Goal: Task Accomplishment & Management: Manage account settings

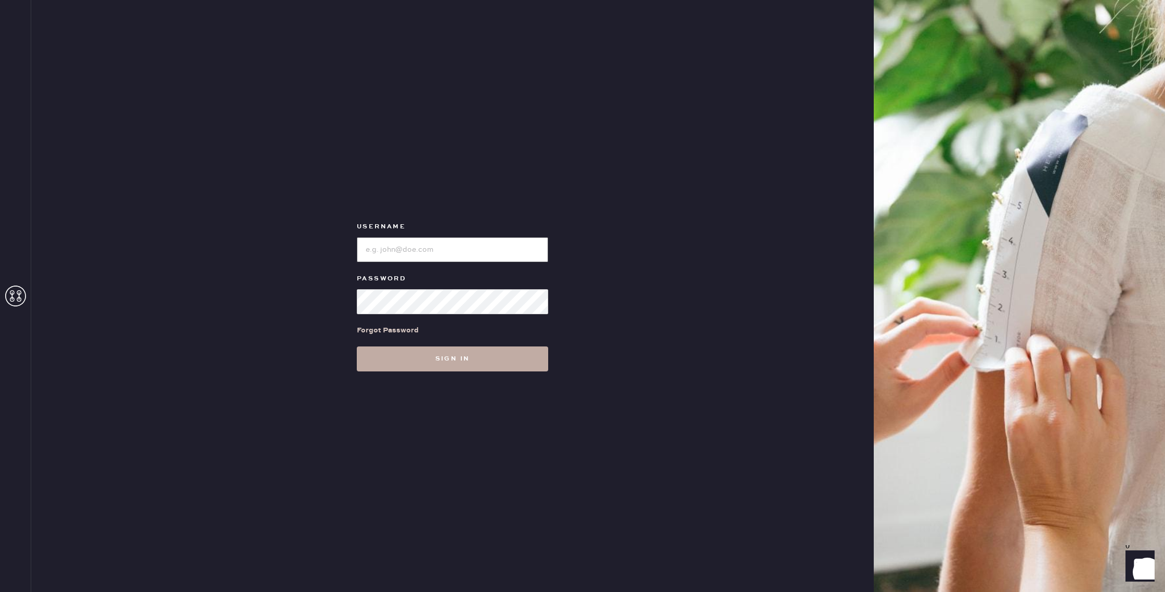
type input "reformationhenderson"
click at [506, 364] on button "Sign in" at bounding box center [452, 358] width 191 height 25
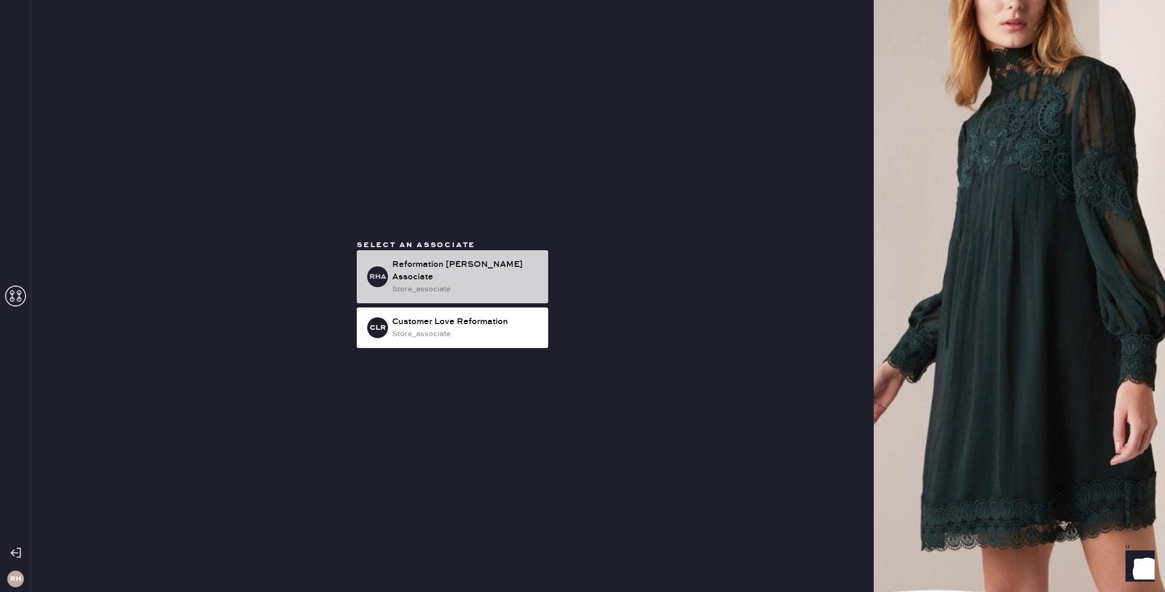
click at [484, 274] on div "Reformation [PERSON_NAME] Associate" at bounding box center [466, 271] width 148 height 25
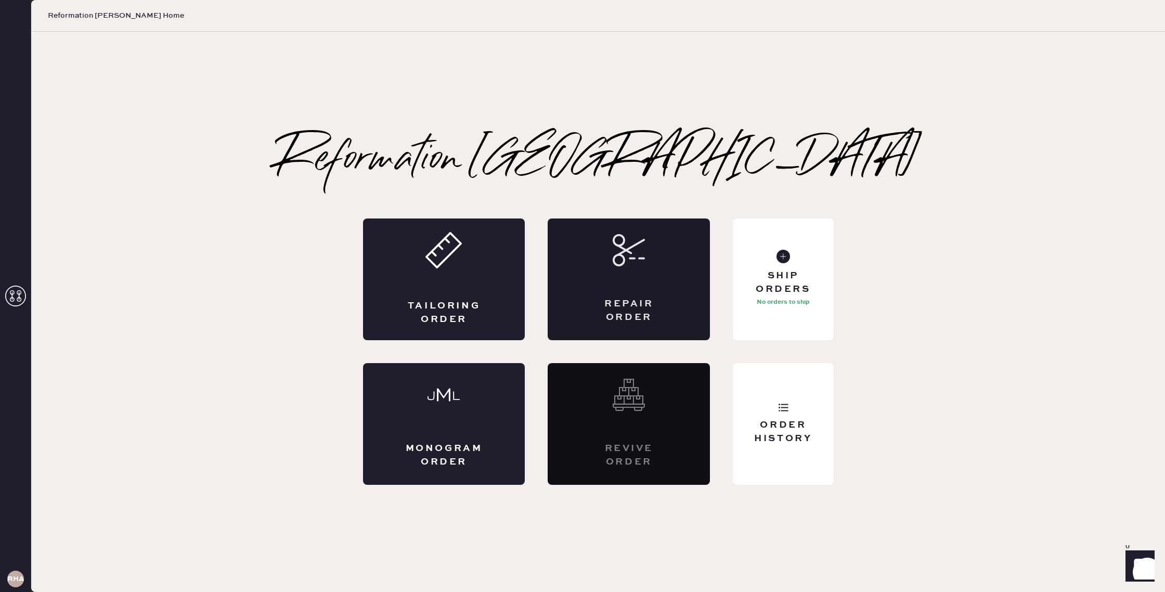
click at [595, 294] on div "Repair Order" at bounding box center [629, 279] width 162 height 122
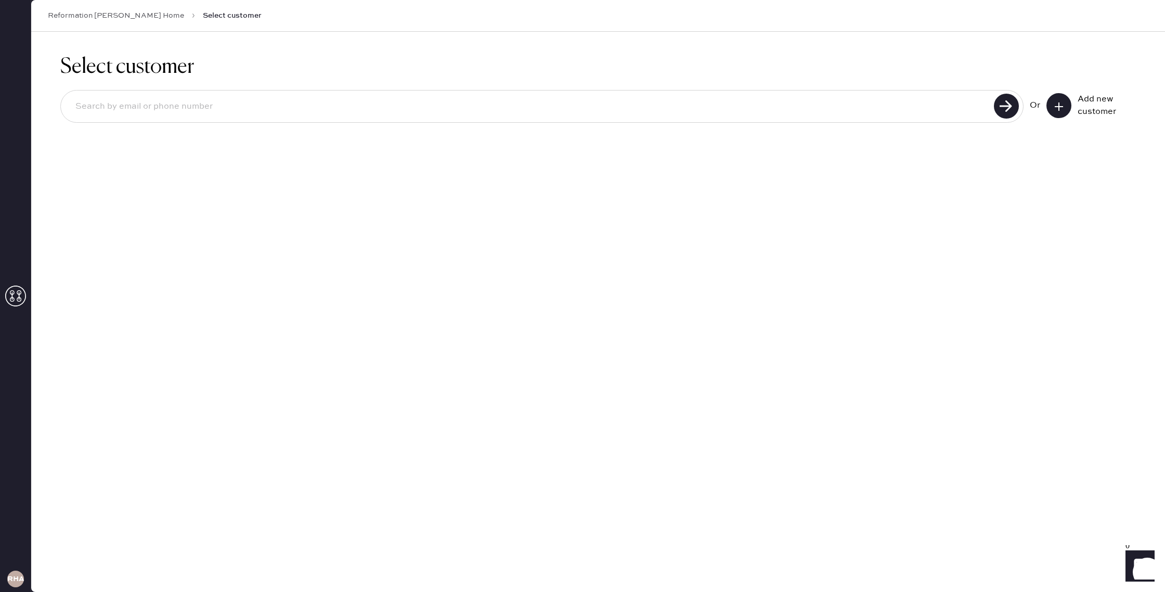
click at [311, 106] on input at bounding box center [529, 107] width 924 height 24
type input "caskew@me.com"
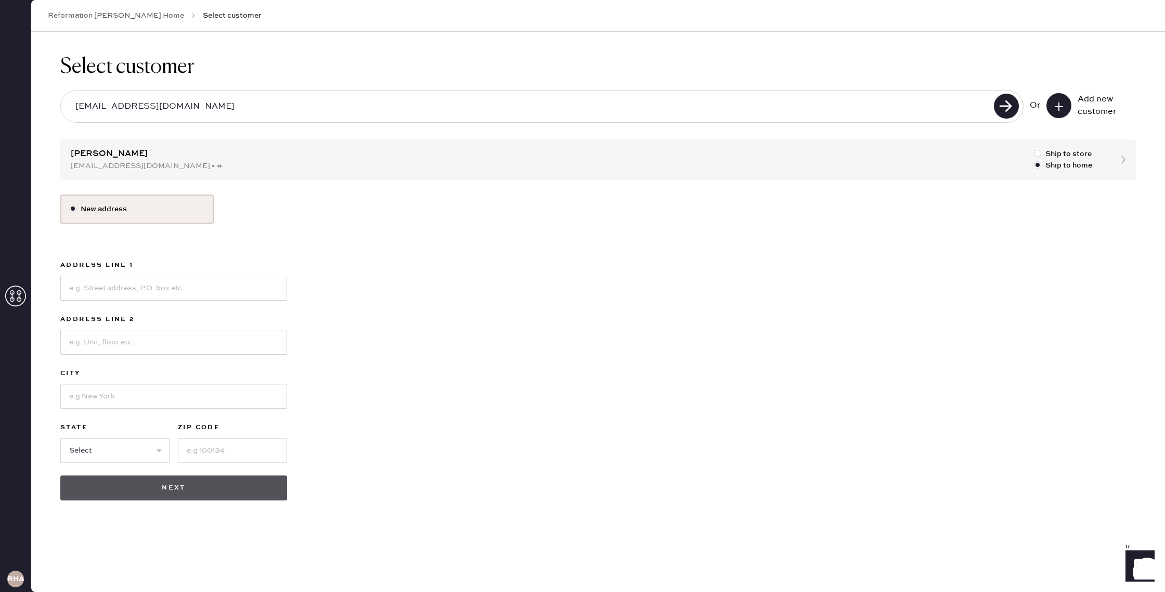
click at [197, 493] on button "Next" at bounding box center [173, 487] width 227 height 25
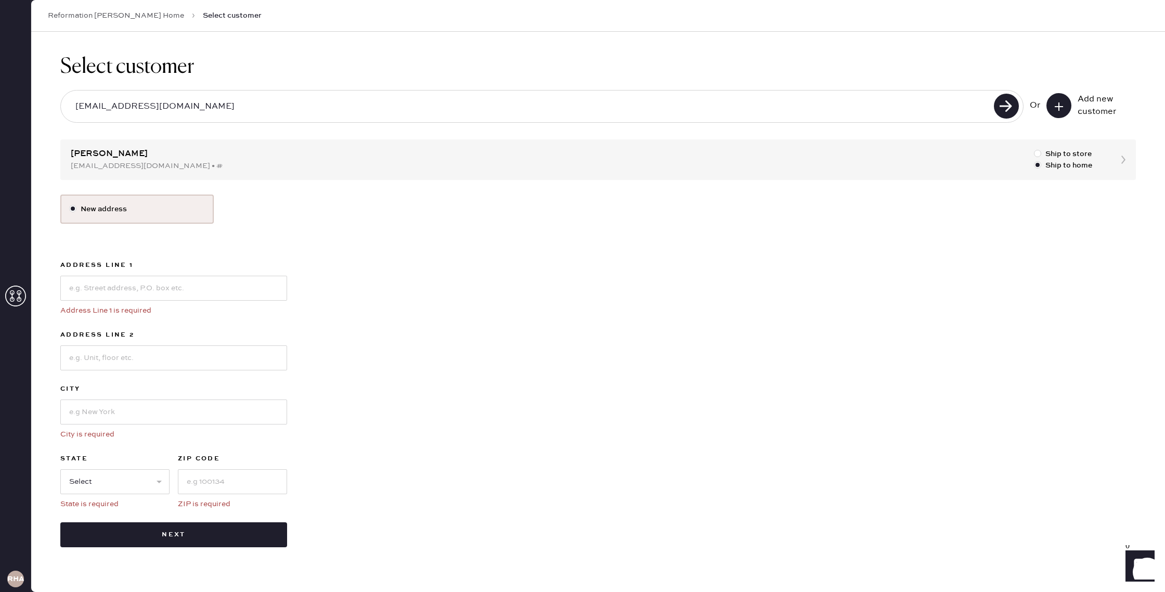
click at [1110, 154] on div "Select customer caskew@me.com Or Add new customer Caroline Askew caskew@me.com …" at bounding box center [598, 301] width 1134 height 538
click at [1126, 158] on div "Select customer caskew@me.com Or Add new customer Caroline Askew caskew@me.com …" at bounding box center [598, 301] width 1134 height 538
drag, startPoint x: 1118, startPoint y: 160, endPoint x: 1112, endPoint y: 163, distance: 7.4
click at [1118, 160] on div "Select customer caskew@me.com Or Add new customer Caroline Askew caskew@me.com …" at bounding box center [598, 301] width 1134 height 538
click at [496, 171] on div "Select customer caskew@me.com Or Add new customer Caroline Askew caskew@me.com …" at bounding box center [598, 301] width 1134 height 538
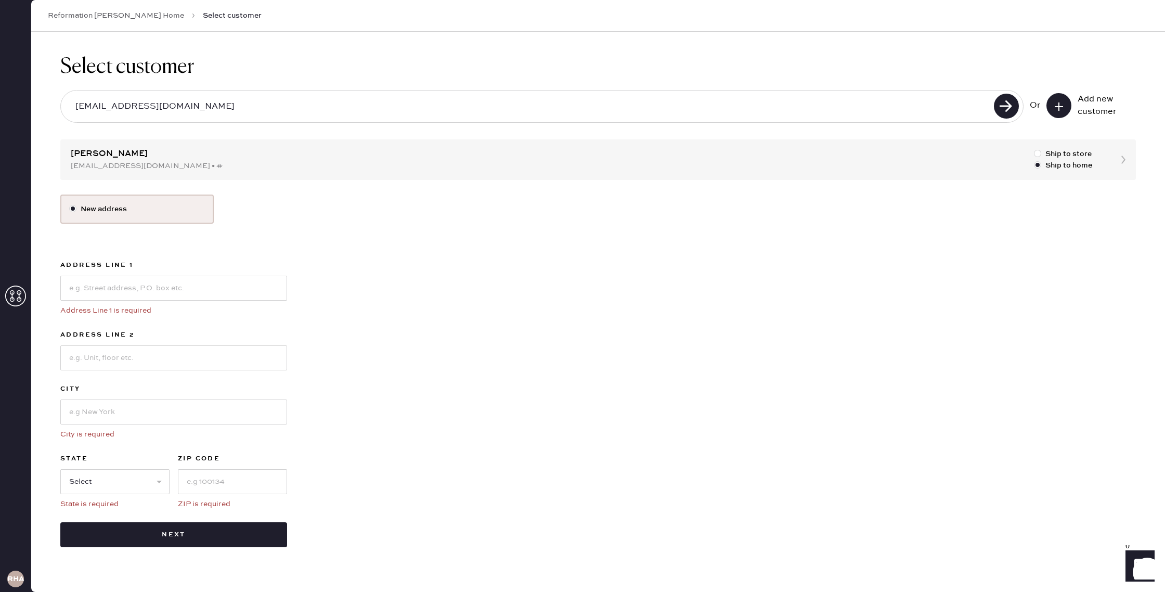
click at [121, 164] on div "Select customer caskew@me.com Or Add new customer Caroline Askew caskew@me.com …" at bounding box center [598, 301] width 1134 height 538
drag, startPoint x: 116, startPoint y: 160, endPoint x: 104, endPoint y: 166, distance: 14.2
click at [115, 160] on div "Select customer caskew@me.com Or Add new customer Caroline Askew caskew@me.com …" at bounding box center [598, 301] width 1134 height 538
click at [139, 286] on input at bounding box center [173, 288] width 227 height 25
type input "3924 Wentwood Drive"
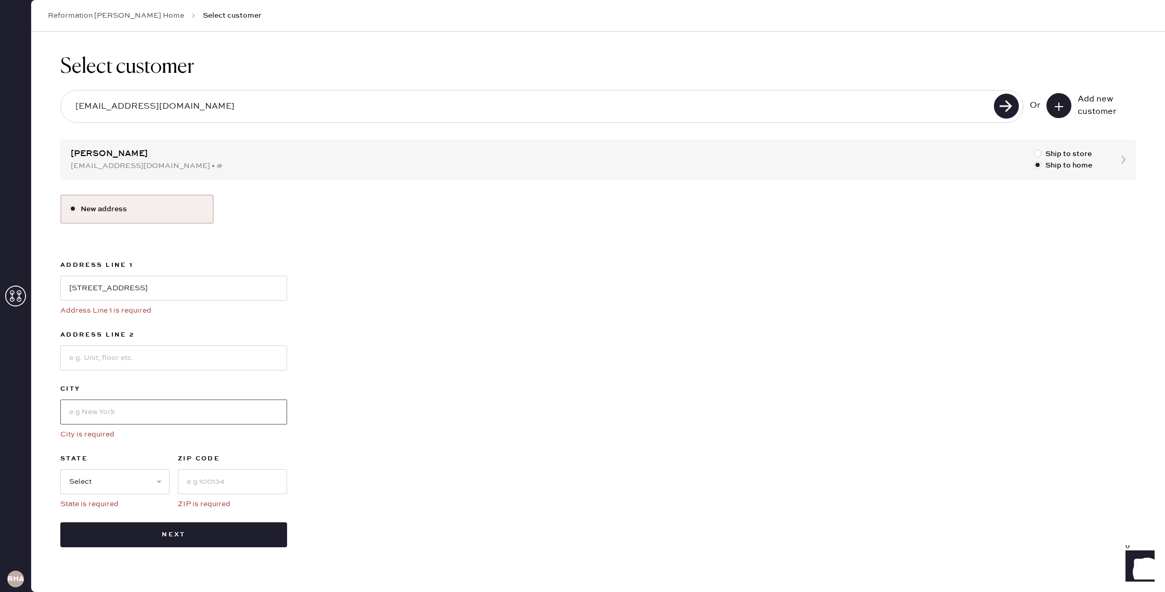
click at [109, 412] on input at bounding box center [173, 411] width 227 height 25
type input "Dallas"
click at [122, 478] on select "Select AK AL AR AZ CA CO CT DC DE FL GA HI IA ID IL IN KS KY LA MA MD ME MI MN …" at bounding box center [114, 481] width 109 height 25
select select "TX"
click at [60, 469] on select "Select AK AL AR AZ CA CO CT DC DE FL GA HI IA ID IL IN KS KY LA MA MD ME MI MN …" at bounding box center [114, 481] width 109 height 25
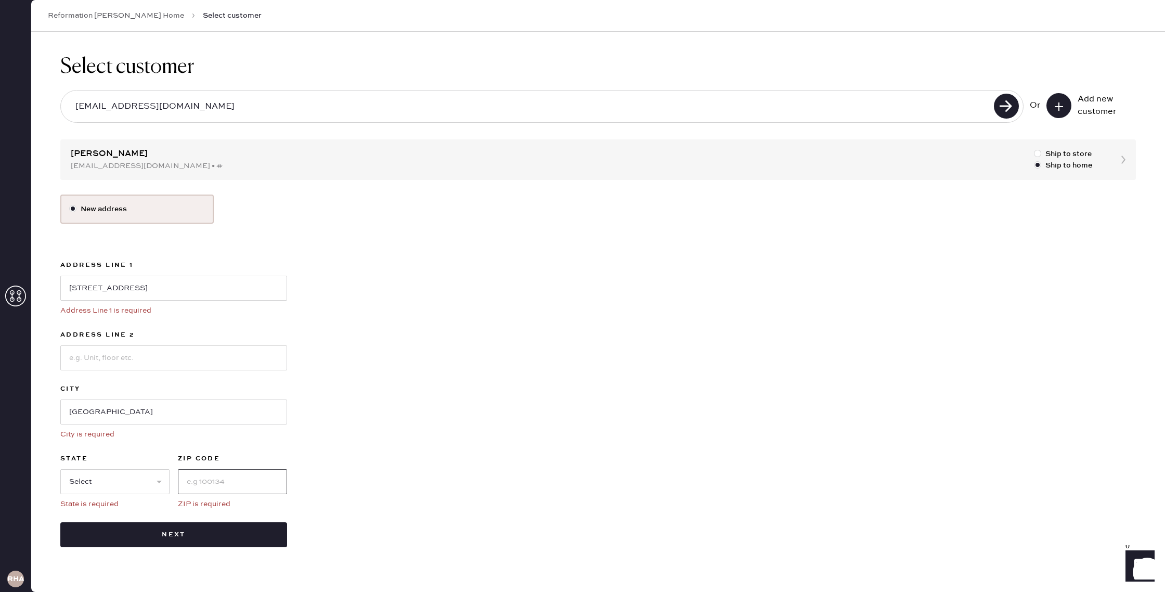
click at [212, 489] on input at bounding box center [232, 481] width 109 height 25
type input "75225"
click at [176, 535] on button "Next" at bounding box center [173, 534] width 227 height 25
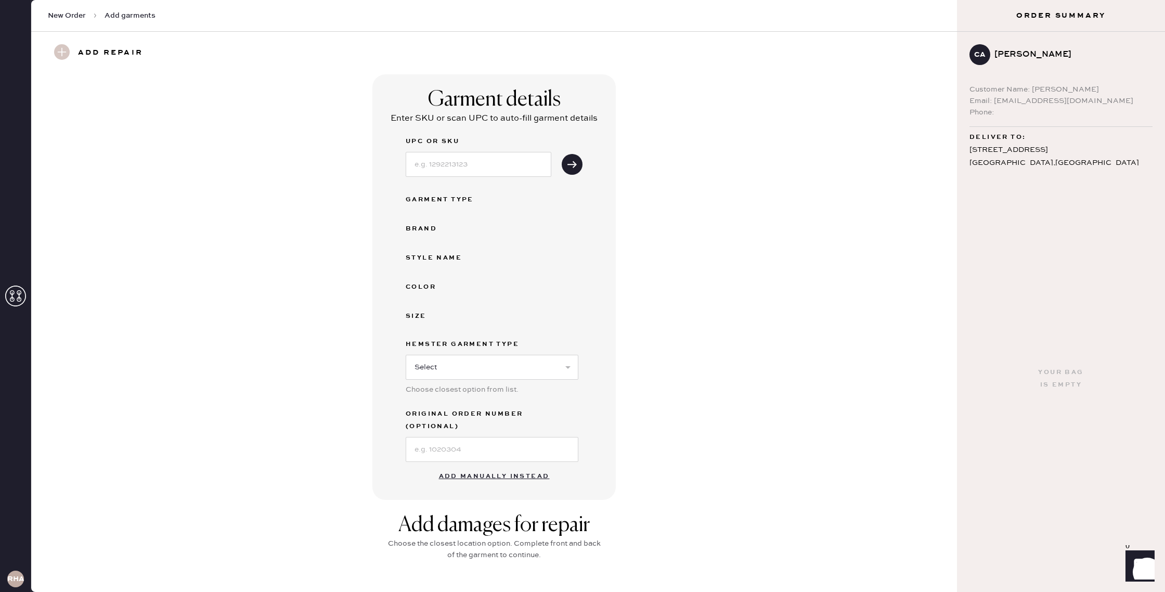
click at [489, 466] on button "Add manually instead" at bounding box center [494, 476] width 123 height 21
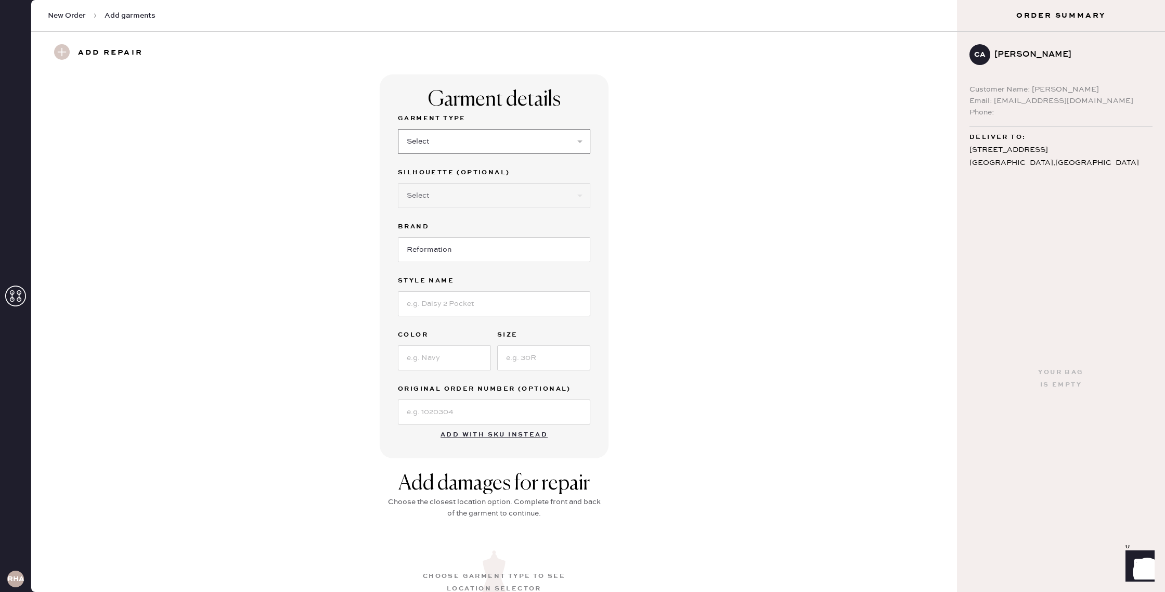
click at [562, 145] on select "Select Basic Skirt Jeans Leggings Pants Shorts Basic Sleeved Dress Basic Sleeve…" at bounding box center [494, 141] width 192 height 25
select select "31"
click at [398, 129] on select "Select Basic Skirt Jeans Leggings Pants Shorts Basic Sleeved Dress Basic Sleeve…" at bounding box center [494, 141] width 192 height 25
click at [484, 307] on input at bounding box center [494, 303] width 192 height 25
type input "Emilia"
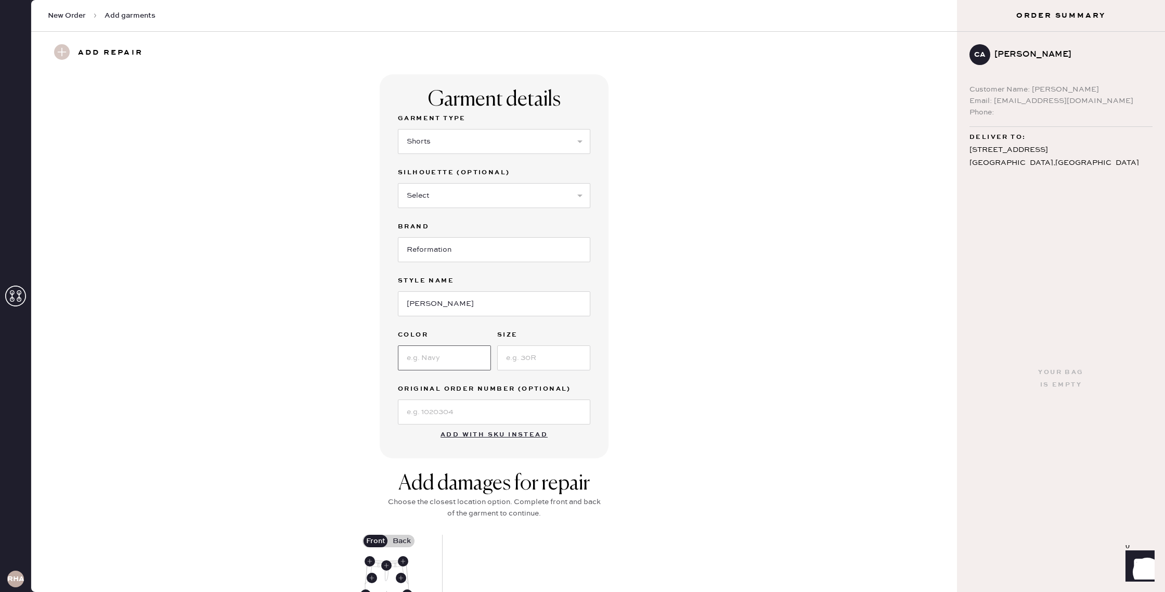
click at [458, 364] on input at bounding box center [444, 357] width 93 height 25
type input "Oatmeal"
click at [548, 364] on input at bounding box center [543, 357] width 93 height 25
type input "4"
click at [685, 419] on div "Garment details Garment Type Select Basic Skirt Jeans Leggings Pants Shorts Bas…" at bounding box center [494, 266] width 888 height 384
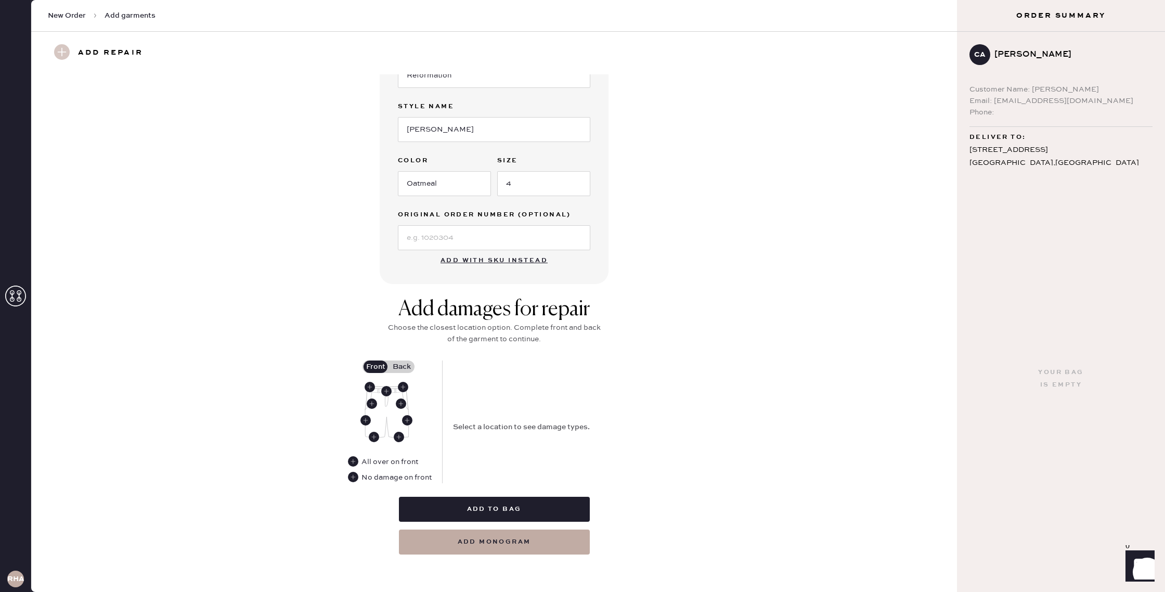
scroll to position [174, 0]
click at [374, 438] on use at bounding box center [374, 437] width 10 height 10
click at [399, 437] on use at bounding box center [399, 437] width 10 height 10
click at [402, 368] on label "Back" at bounding box center [402, 366] width 26 height 12
click at [402, 367] on input "Back" at bounding box center [402, 367] width 0 height 0
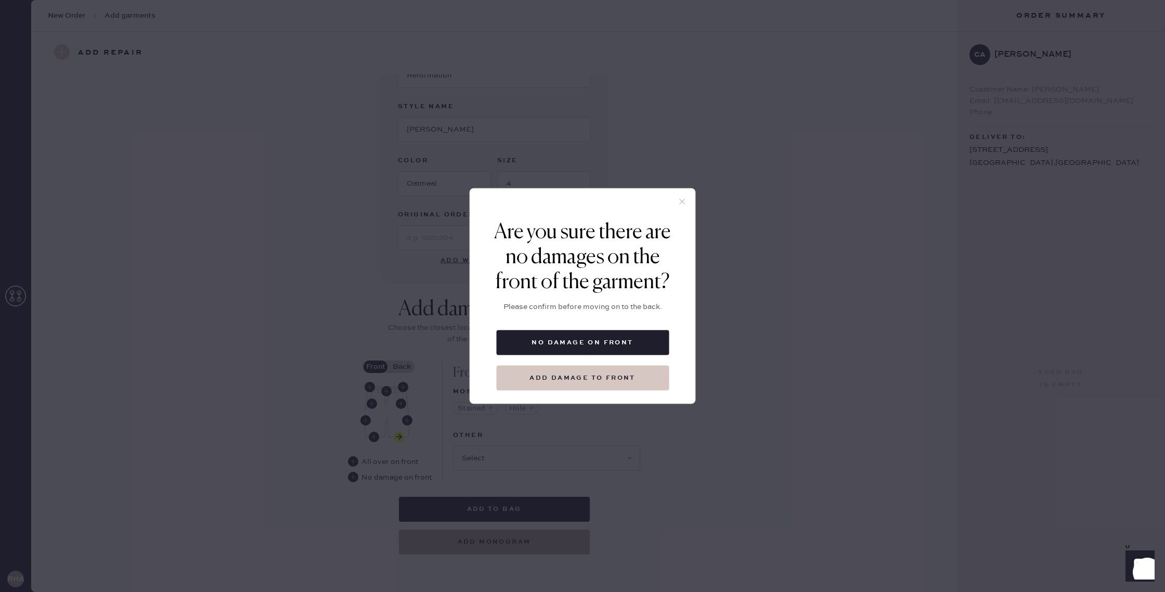
click at [619, 378] on button "Add damage to front" at bounding box center [582, 378] width 173 height 25
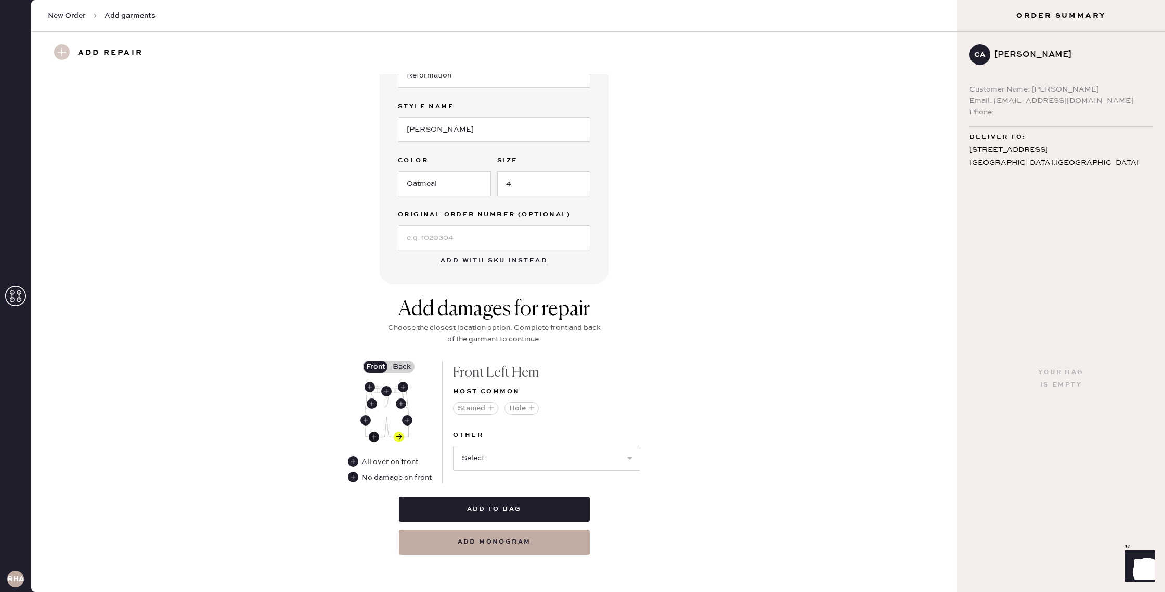
click at [375, 436] on use at bounding box center [374, 437] width 10 height 10
click at [403, 364] on label "Back" at bounding box center [402, 366] width 26 height 12
click at [402, 367] on input "Back" at bounding box center [402, 367] width 0 height 0
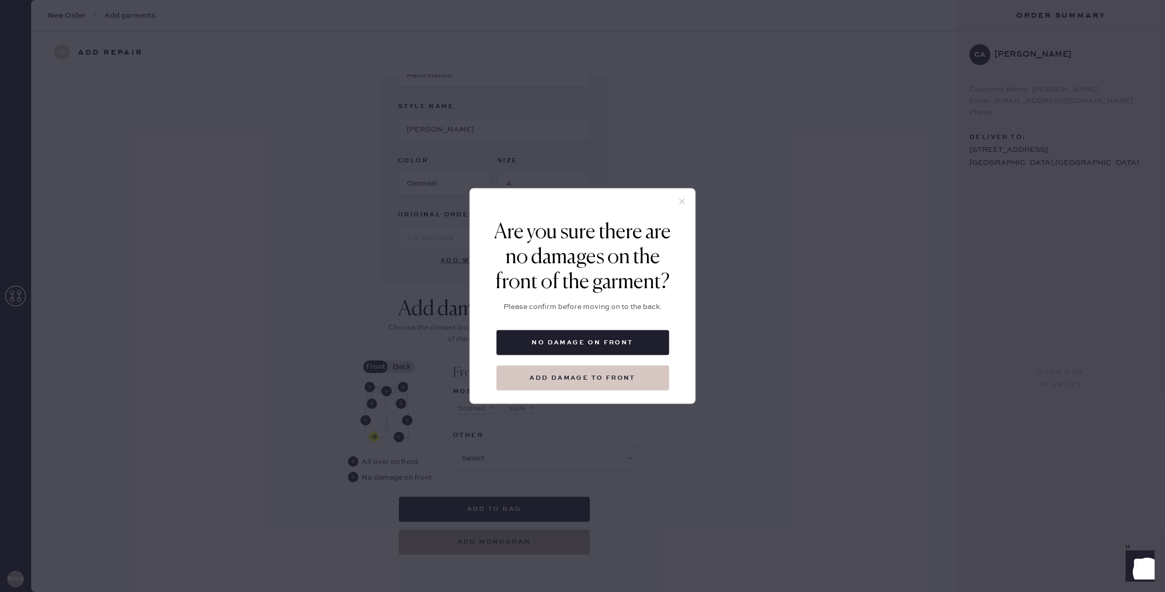
click at [534, 373] on button "Add damage to front" at bounding box center [582, 378] width 173 height 25
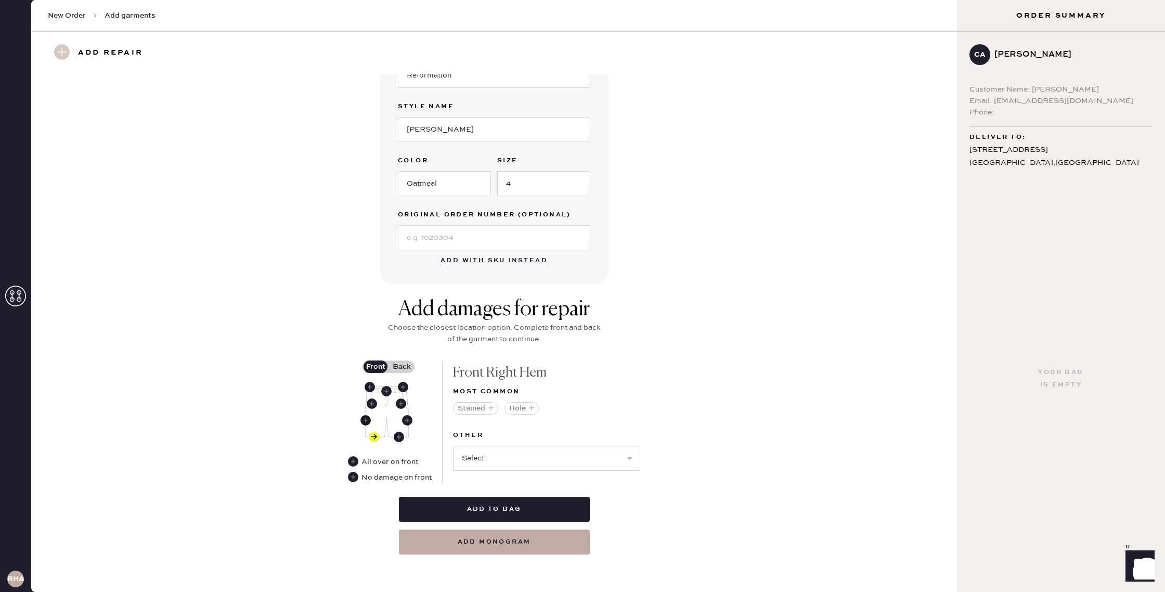
click at [368, 419] on use at bounding box center [365, 420] width 10 height 10
click at [409, 419] on use at bounding box center [407, 420] width 10 height 10
click at [497, 409] on icon "button" at bounding box center [498, 408] width 6 height 6
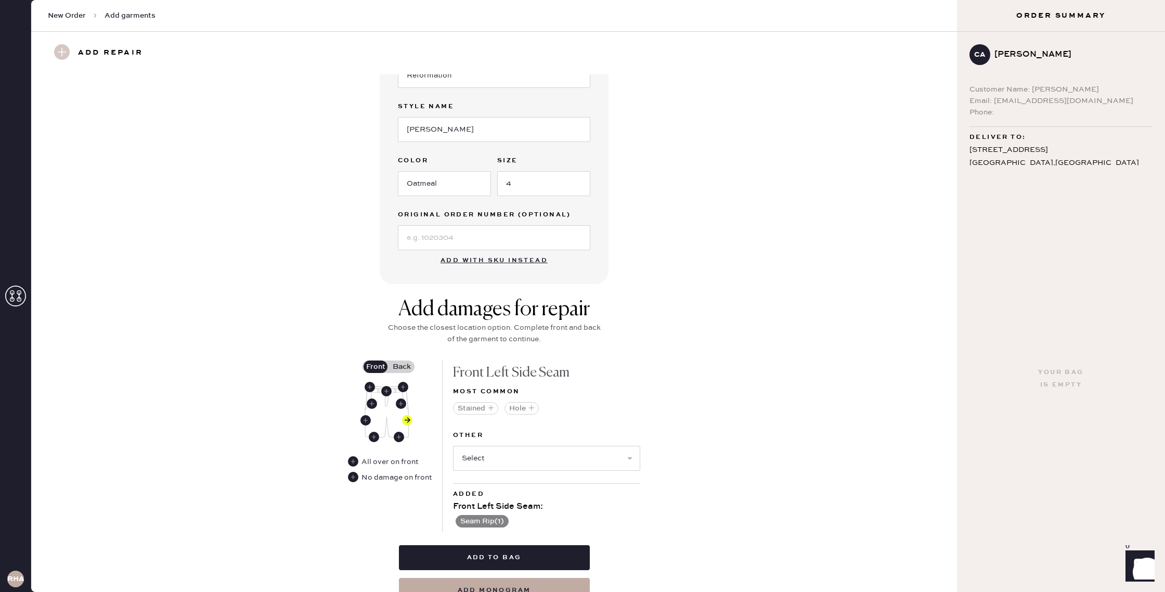
click at [405, 366] on label "Back" at bounding box center [402, 366] width 26 height 12
click at [402, 367] on input "Back" at bounding box center [402, 367] width 0 height 0
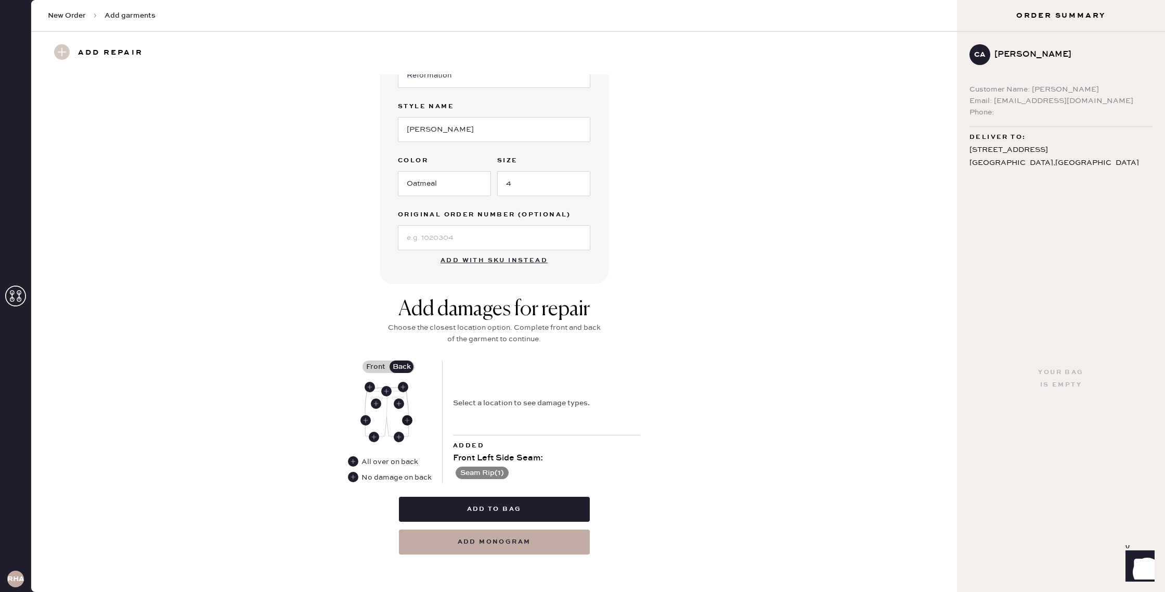
click at [409, 420] on use at bounding box center [407, 420] width 10 height 10
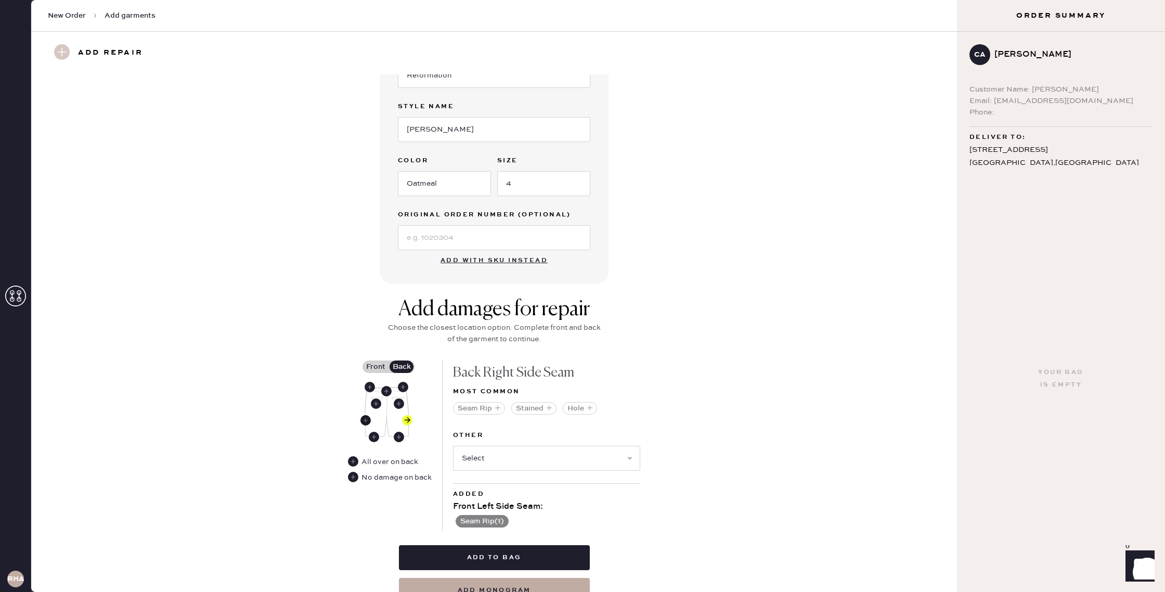
click at [367, 420] on use at bounding box center [365, 420] width 10 height 10
click at [374, 437] on use at bounding box center [374, 437] width 10 height 10
click at [380, 364] on label "Front" at bounding box center [376, 366] width 26 height 12
click at [376, 367] on input "Front" at bounding box center [376, 367] width 0 height 0
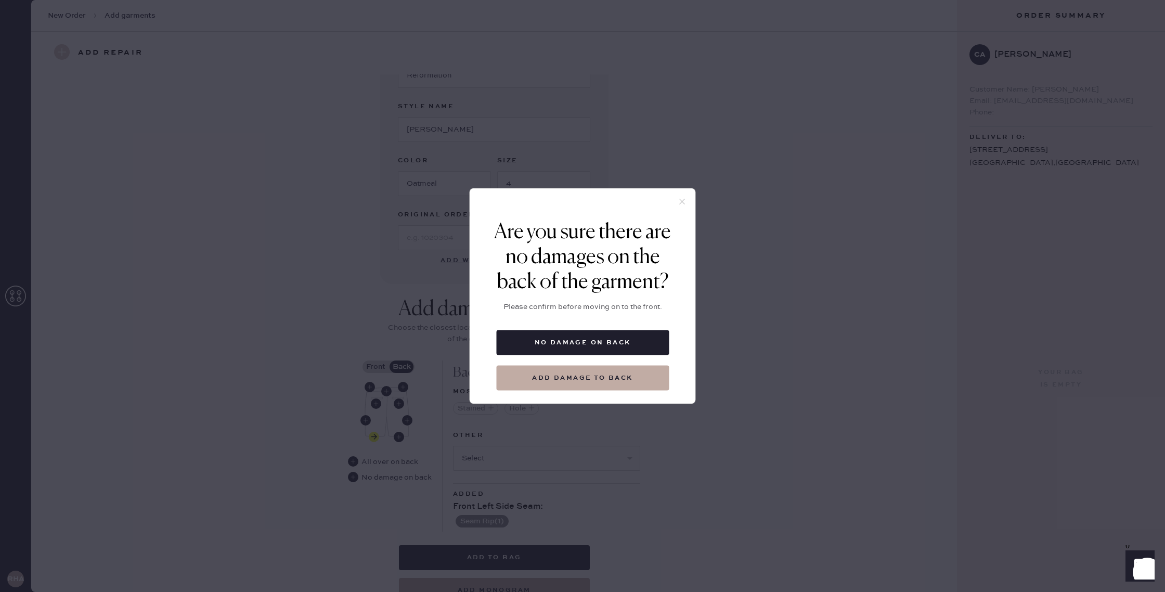
click at [683, 201] on icon at bounding box center [682, 201] width 9 height 9
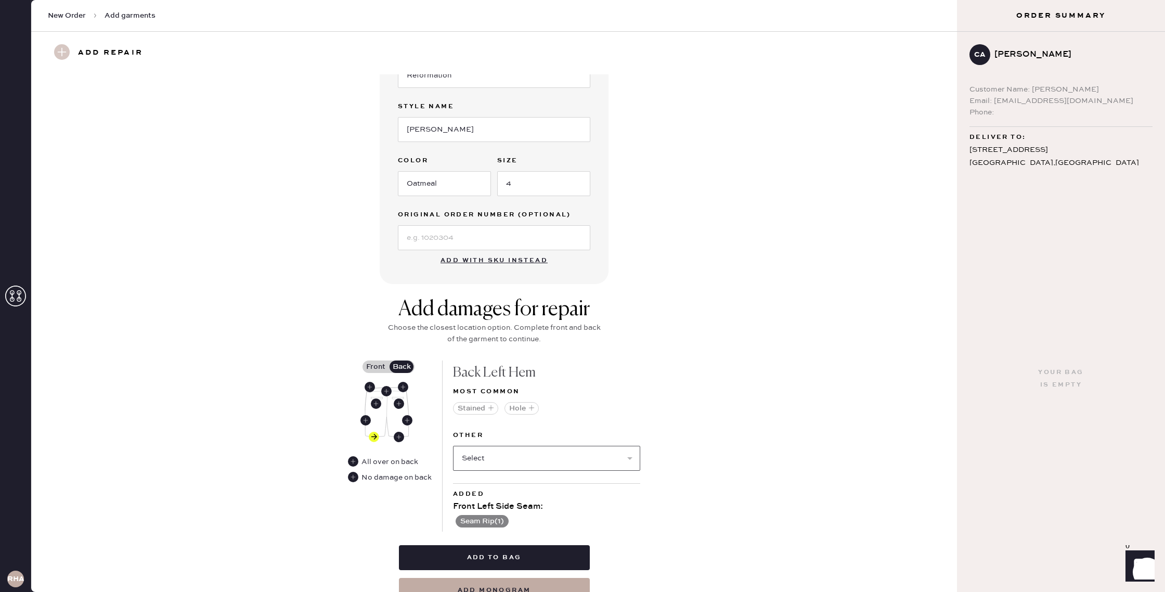
click at [592, 459] on select "Select Broken / Ripped Hem Broken Beads Broken Belt Loop Broken Button Broken E…" at bounding box center [546, 458] width 187 height 25
select select "1329"
click at [453, 446] on select "Select Broken / Ripped Hem Broken Beads Broken Belt Loop Broken Button Broken E…" at bounding box center [546, 458] width 187 height 25
select select
click at [376, 367] on label "Front" at bounding box center [376, 366] width 26 height 12
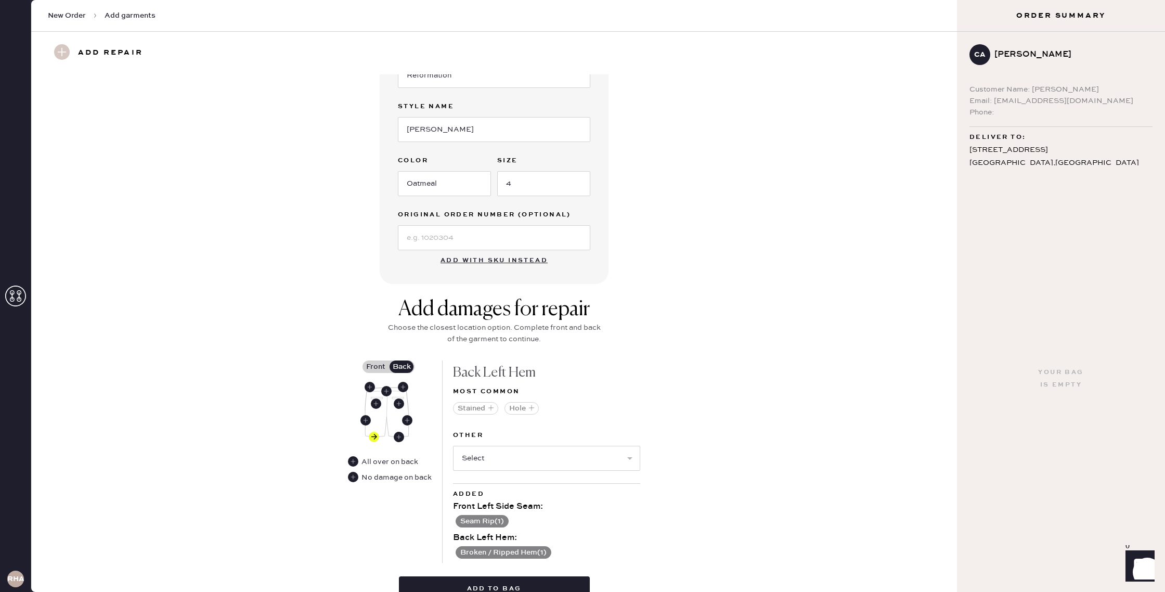
click at [376, 367] on input "Front" at bounding box center [376, 367] width 0 height 0
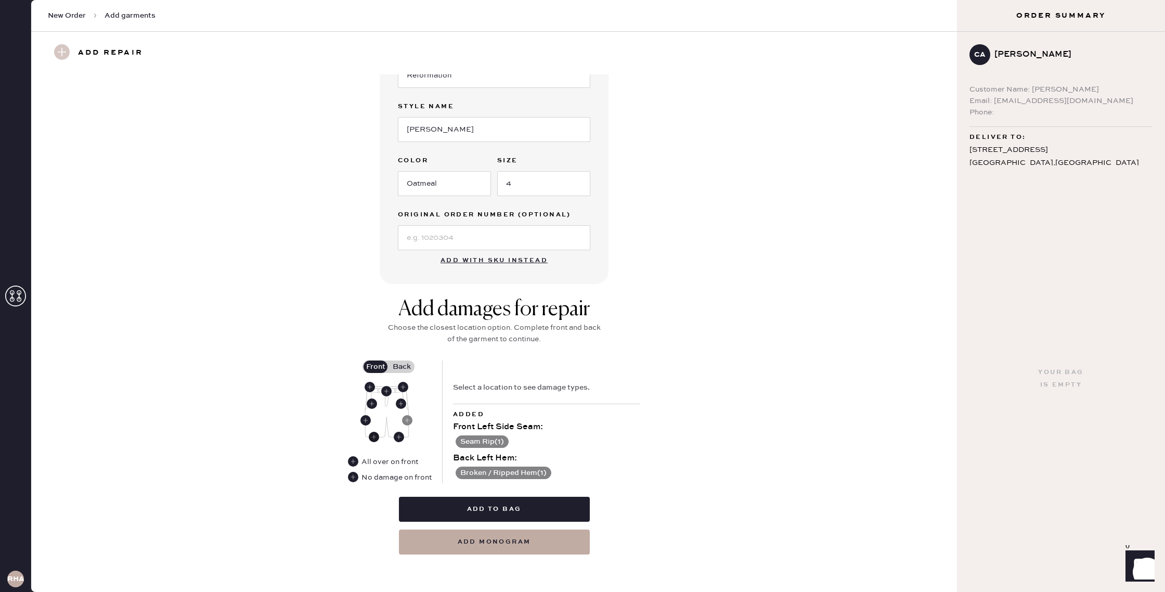
click at [372, 435] on use at bounding box center [374, 437] width 10 height 10
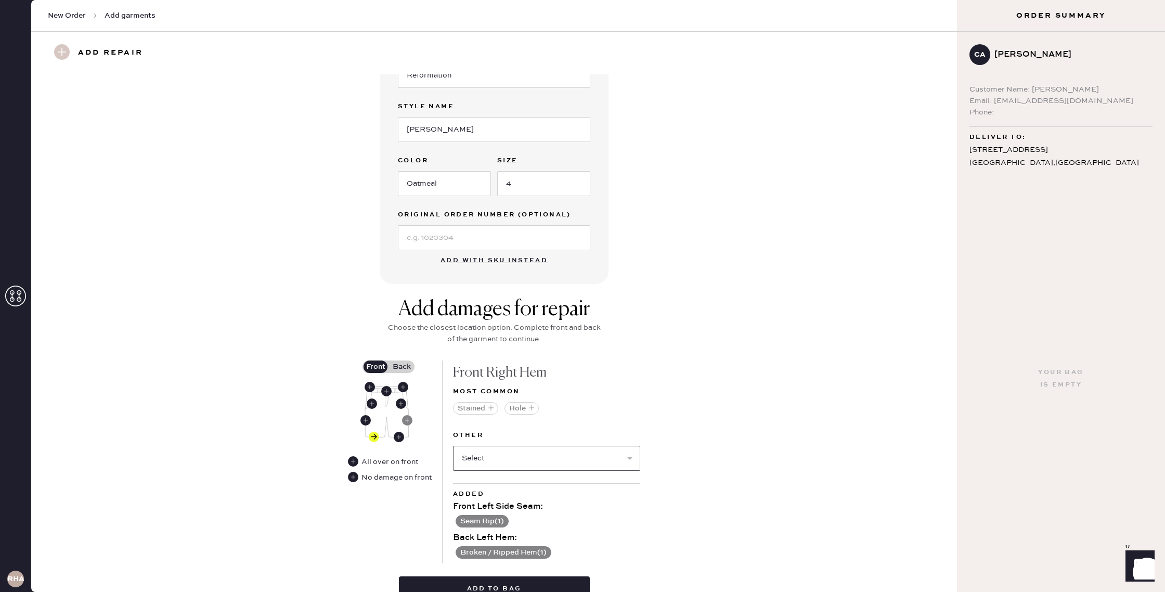
click at [544, 463] on select "Select Broken / Ripped Hem Broken Beads Broken Belt Loop Broken Button Broken E…" at bounding box center [546, 458] width 187 height 25
select select "1329"
click at [453, 446] on select "Select Broken / Ripped Hem Broken Beads Broken Belt Loop Broken Button Broken E…" at bounding box center [546, 458] width 187 height 25
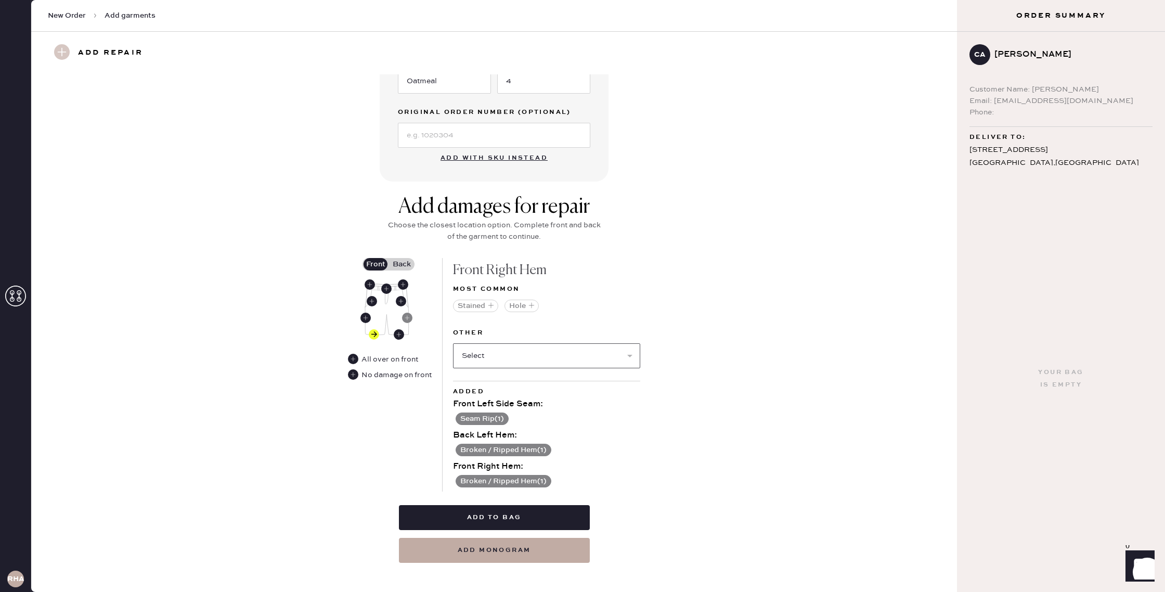
scroll to position [279, 0]
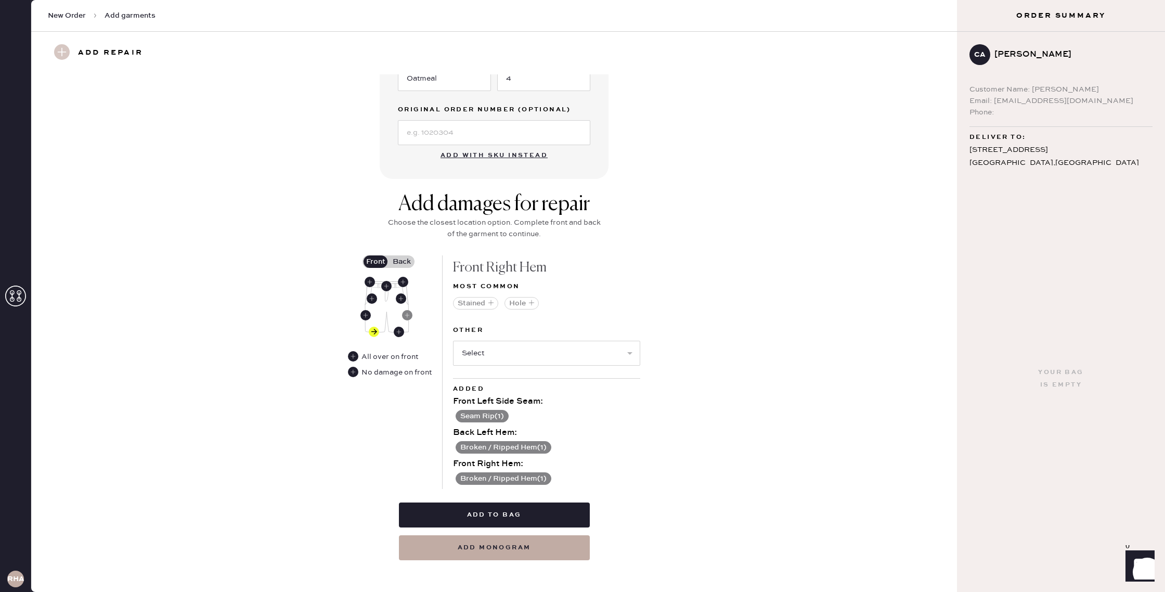
click at [529, 480] on button "Broken / Ripped Hem ( 1 )" at bounding box center [504, 478] width 96 height 12
click at [461, 477] on use at bounding box center [459, 479] width 10 height 10
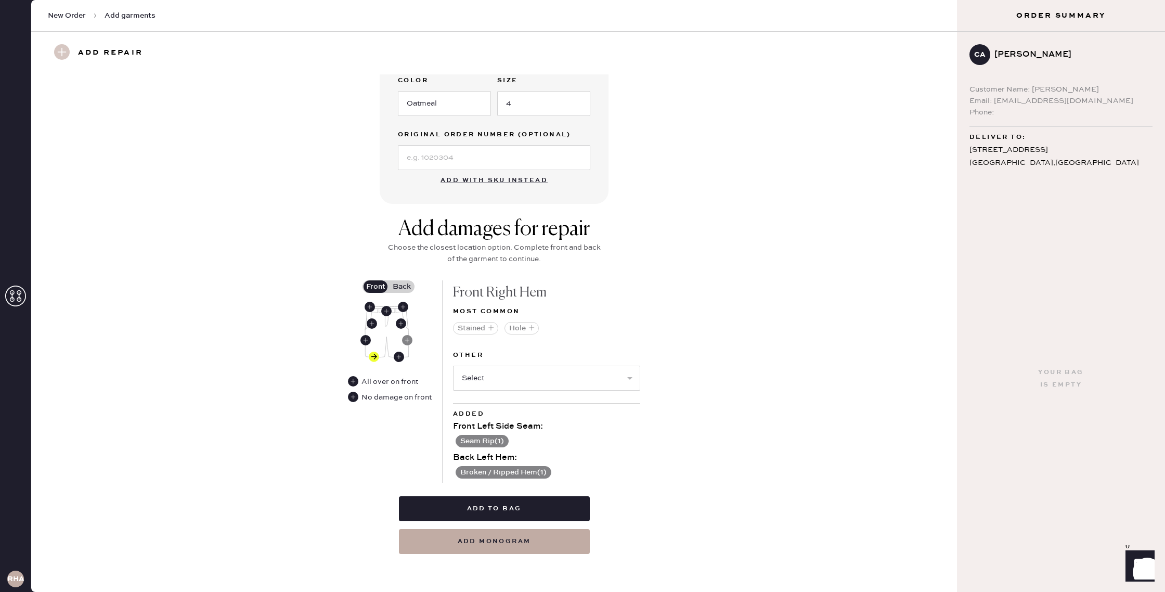
scroll to position [254, 0]
click at [492, 441] on button "Seam Rip ( 1 )" at bounding box center [482, 441] width 53 height 12
click at [461, 440] on use at bounding box center [459, 442] width 10 height 10
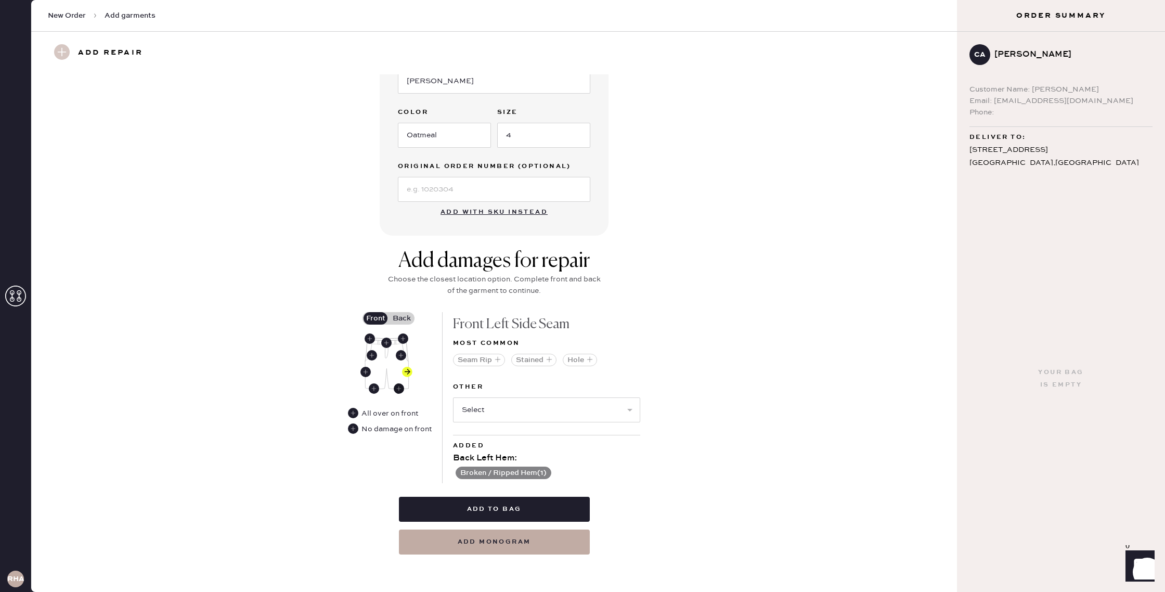
click at [402, 387] on use at bounding box center [399, 388] width 10 height 10
click at [632, 408] on select "Select Broken / Ripped Hem Broken Beads Broken Belt Loop Broken Button Broken E…" at bounding box center [546, 409] width 187 height 25
select select "1329"
click at [453, 397] on select "Select Broken / Ripped Hem Broken Beads Broken Belt Loop Broken Button Broken E…" at bounding box center [546, 409] width 187 height 25
select select
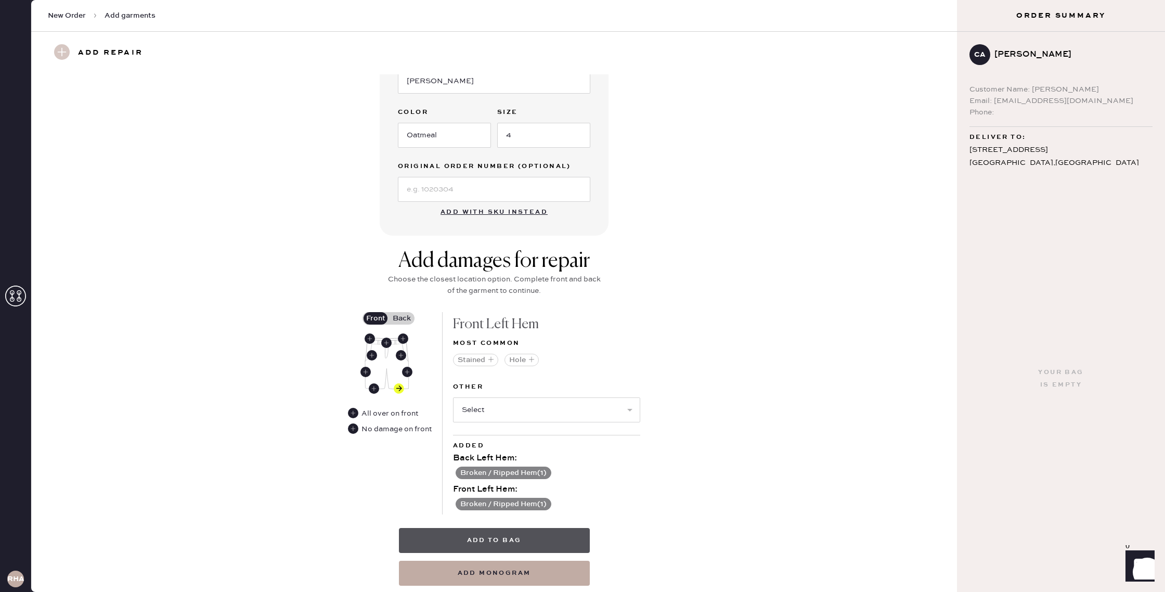
click at [535, 539] on button "Add to bag" at bounding box center [494, 540] width 191 height 25
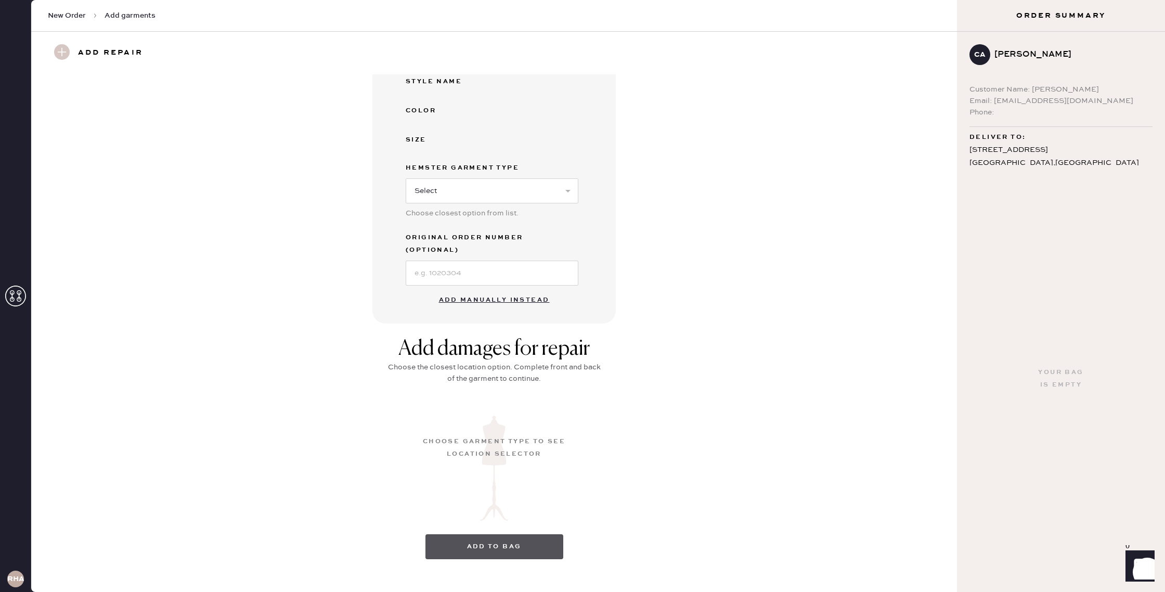
scroll to position [0, 0]
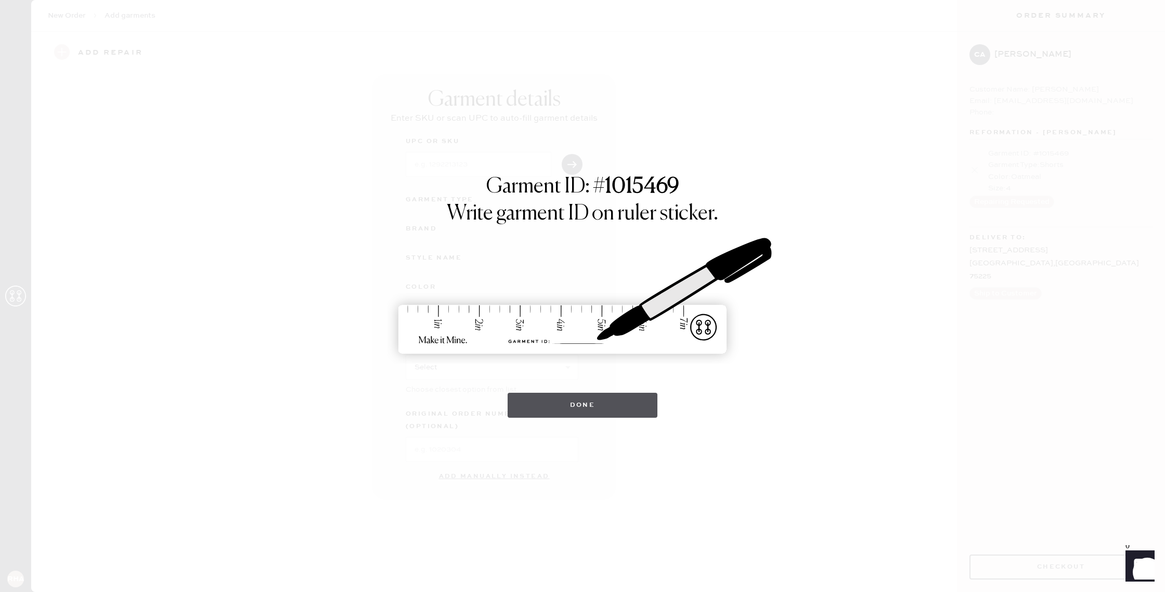
click at [594, 409] on button "Done" at bounding box center [583, 405] width 150 height 25
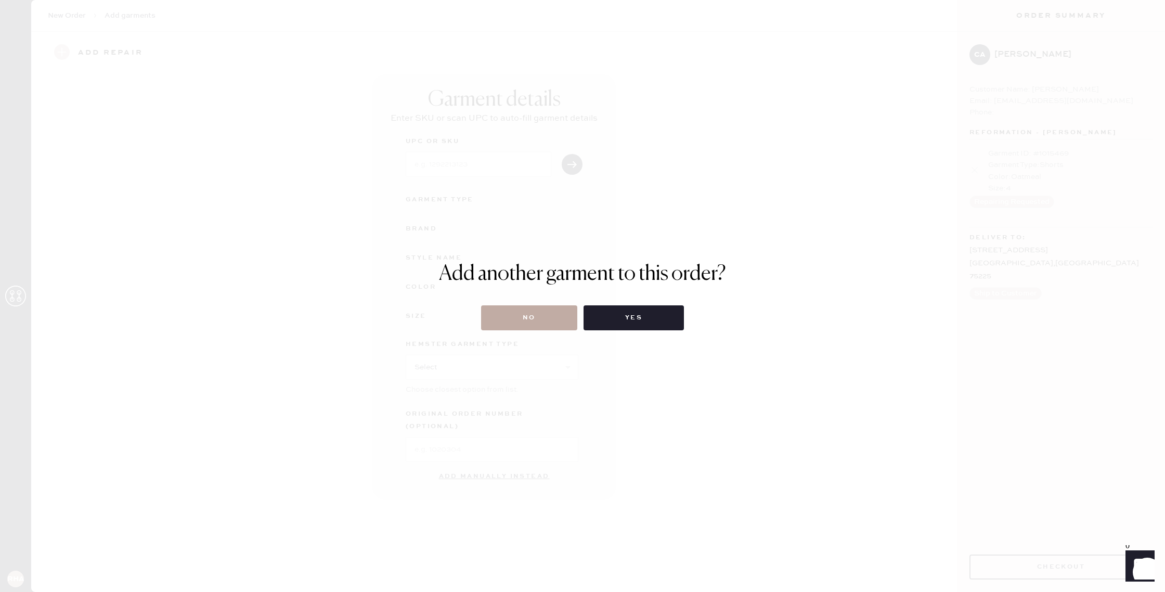
click at [559, 317] on button "No" at bounding box center [529, 317] width 96 height 25
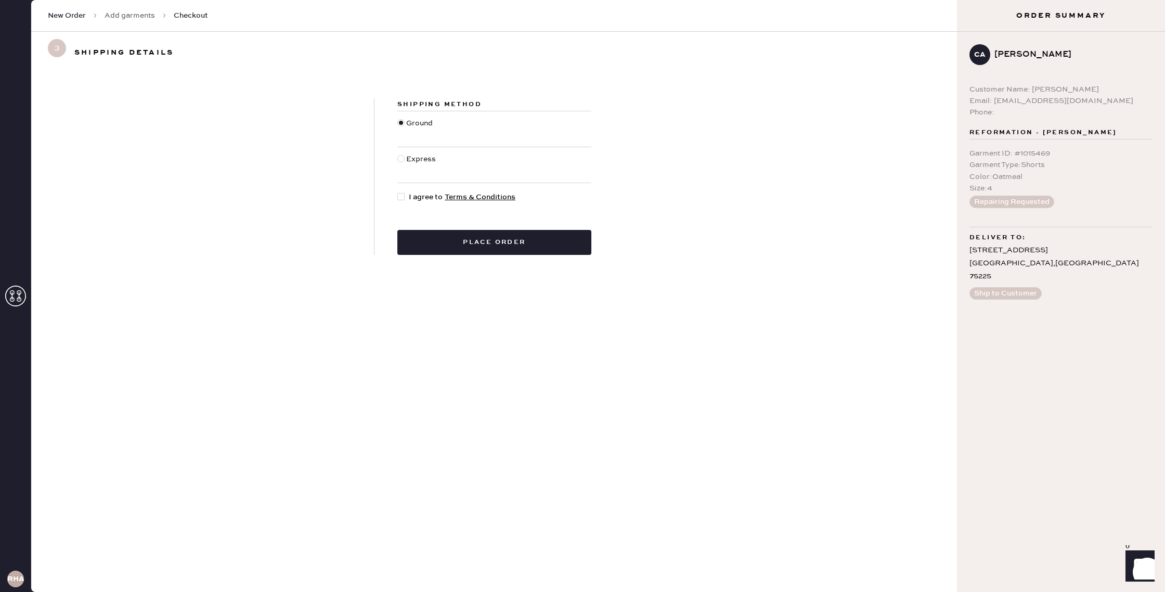
drag, startPoint x: 401, startPoint y: 197, endPoint x: 409, endPoint y: 211, distance: 15.9
click at [402, 197] on div at bounding box center [400, 196] width 7 height 7
click at [398, 192] on input "I agree to Terms & Conditions" at bounding box center [397, 191] width 1 height 1
checkbox input "true"
click at [446, 242] on button "Place order" at bounding box center [494, 242] width 194 height 25
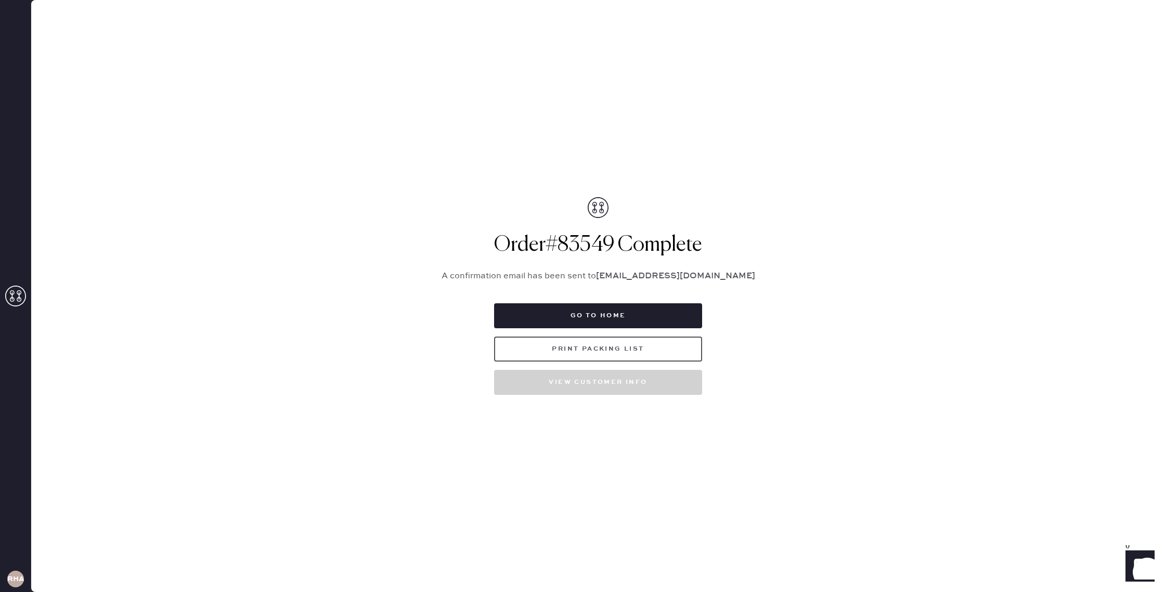
click at [532, 345] on button "Print Packing List" at bounding box center [598, 349] width 208 height 25
click at [659, 351] on button "Print Packing List" at bounding box center [598, 349] width 208 height 25
click at [626, 322] on button "Go to home" at bounding box center [598, 315] width 208 height 25
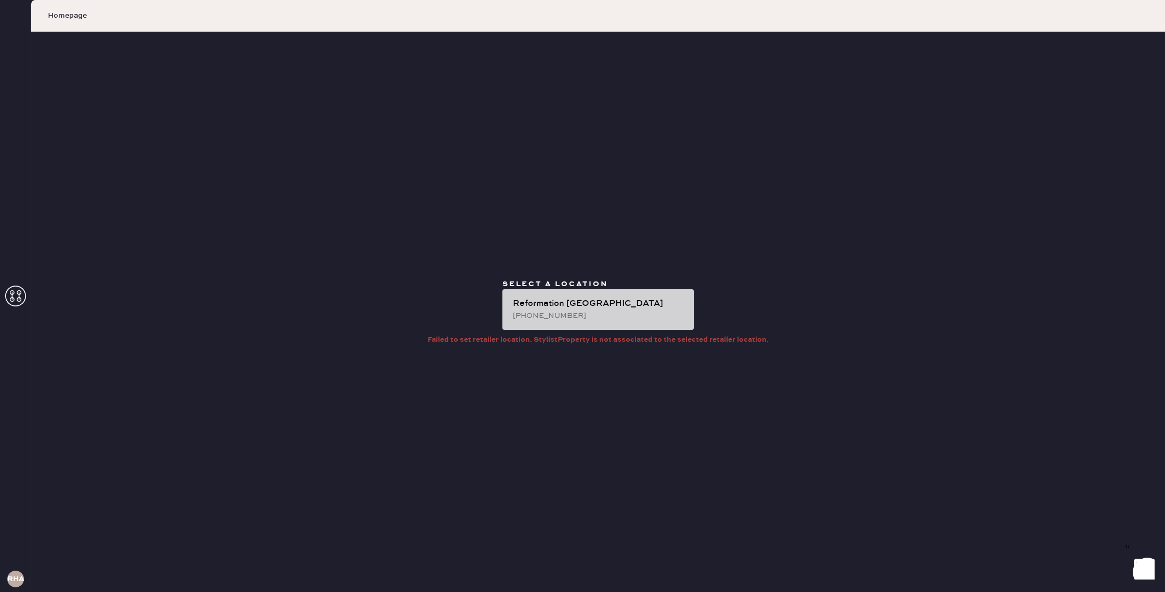
click at [628, 313] on div "(469) 409-5369" at bounding box center [599, 315] width 173 height 11
click at [555, 314] on div "(469) 409-5369" at bounding box center [599, 315] width 173 height 11
click at [593, 304] on div "Reformation [GEOGRAPHIC_DATA]" at bounding box center [599, 304] width 173 height 12
click at [515, 305] on div "Reformation [GEOGRAPHIC_DATA]" at bounding box center [599, 304] width 173 height 12
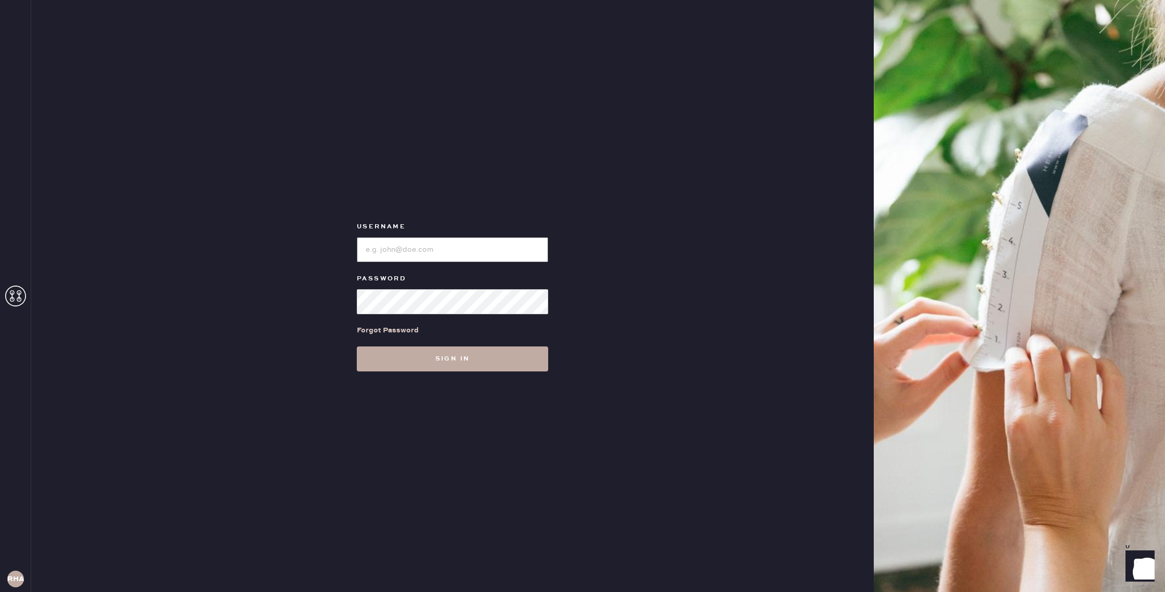
type input "reformationhenderson"
click at [456, 362] on button "Sign in" at bounding box center [452, 358] width 191 height 25
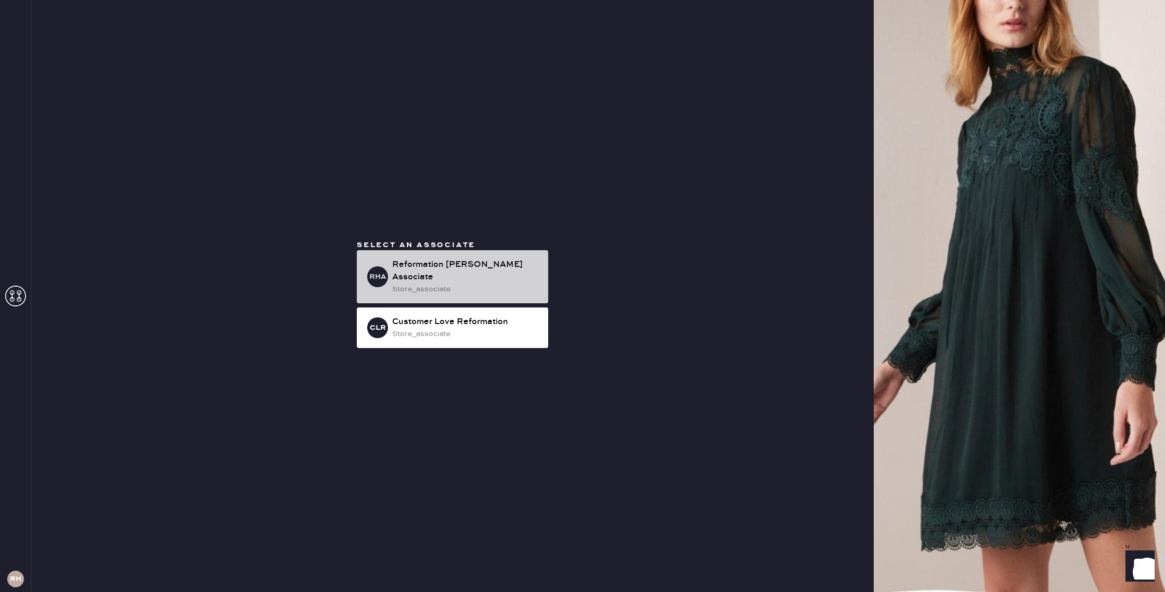
click at [447, 287] on div "store_associate" at bounding box center [466, 288] width 148 height 11
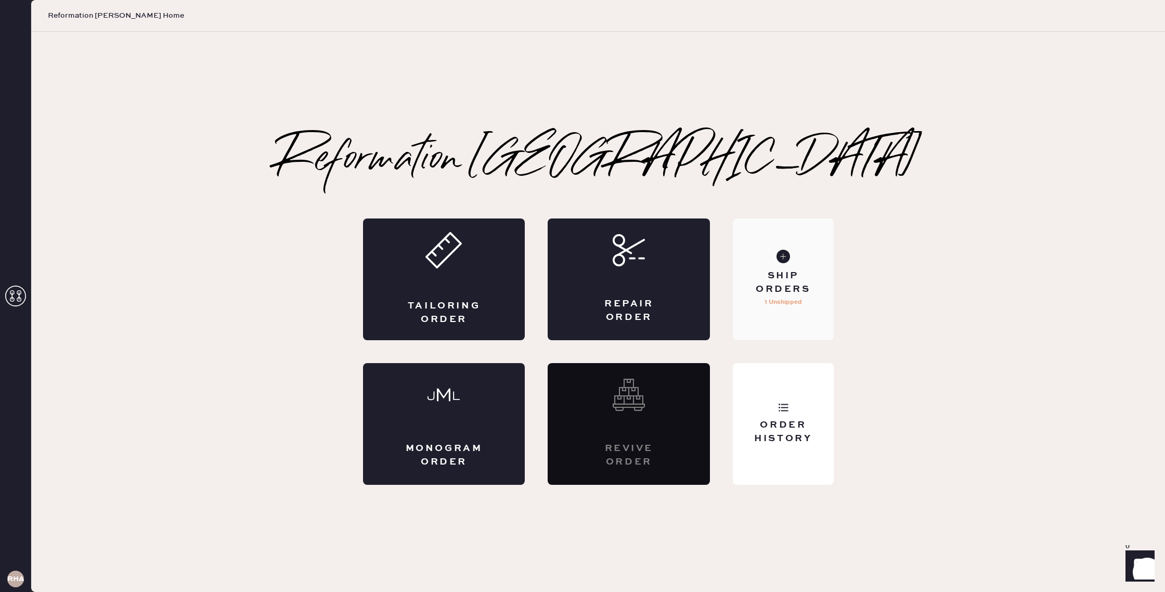
click at [790, 298] on p "1 Unshipped" at bounding box center [783, 302] width 37 height 12
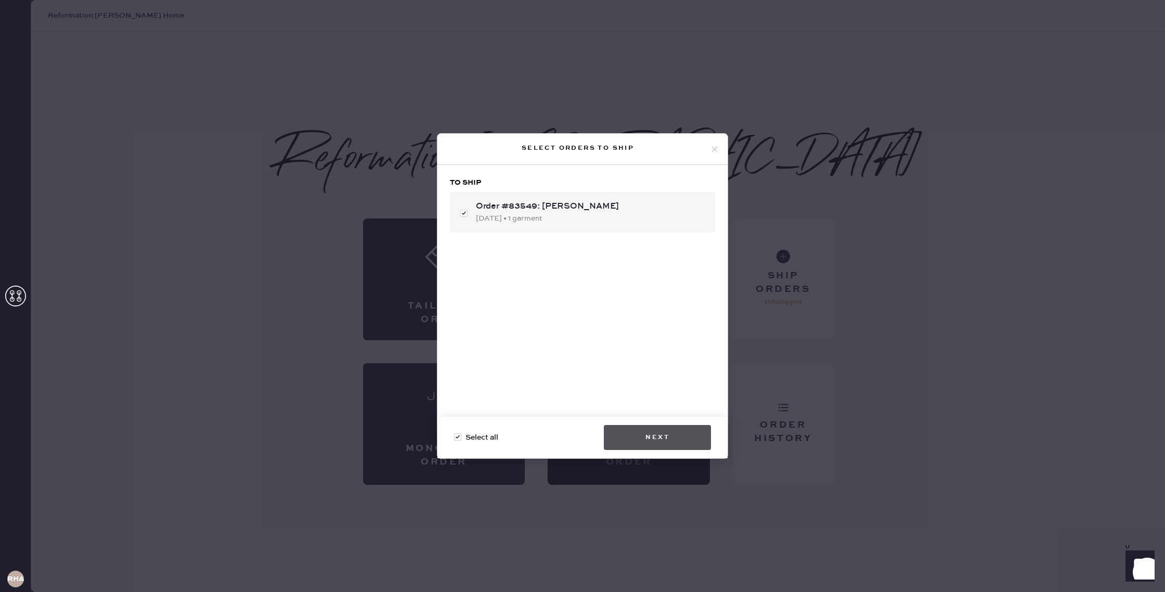
click at [657, 437] on button "Next" at bounding box center [657, 437] width 107 height 25
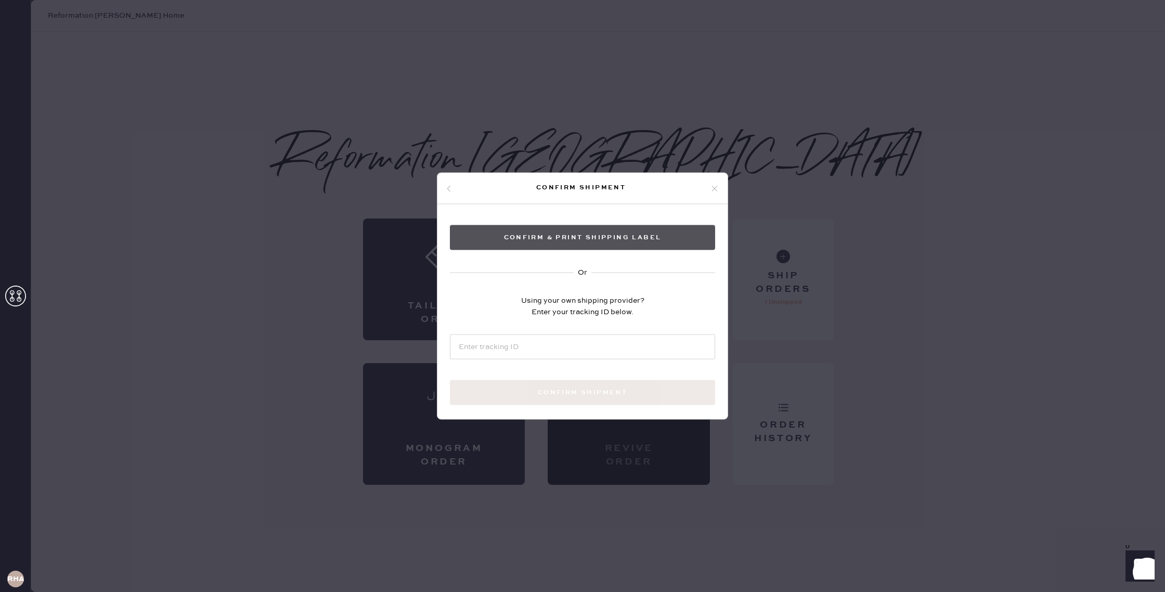
click at [560, 241] on button "Confirm & Print shipping label" at bounding box center [582, 237] width 265 height 25
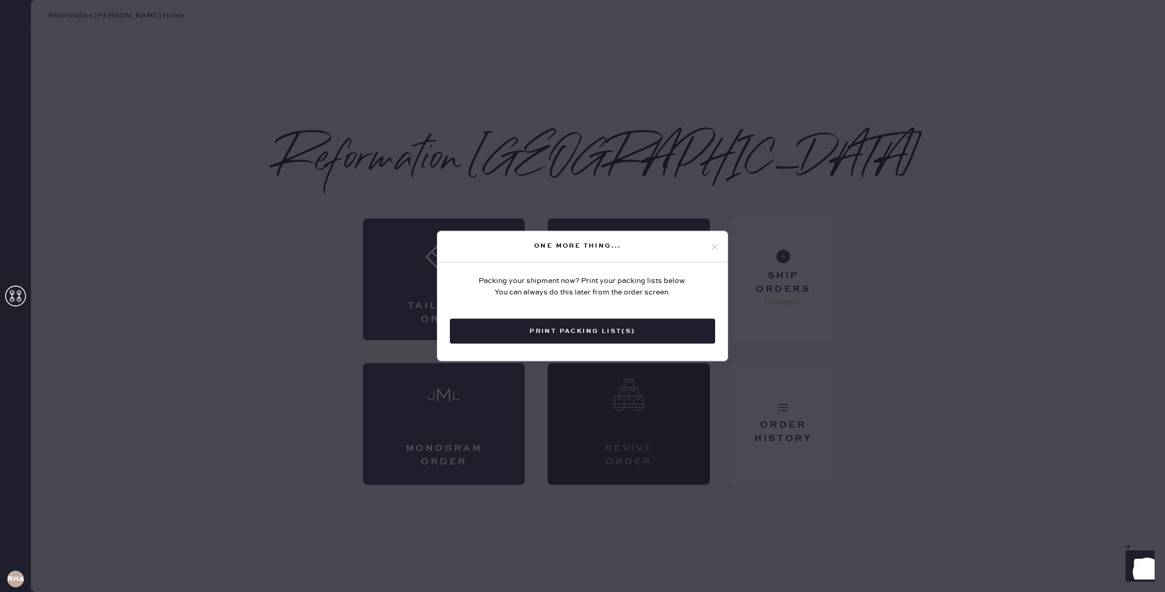
click at [714, 245] on icon at bounding box center [714, 246] width 9 height 9
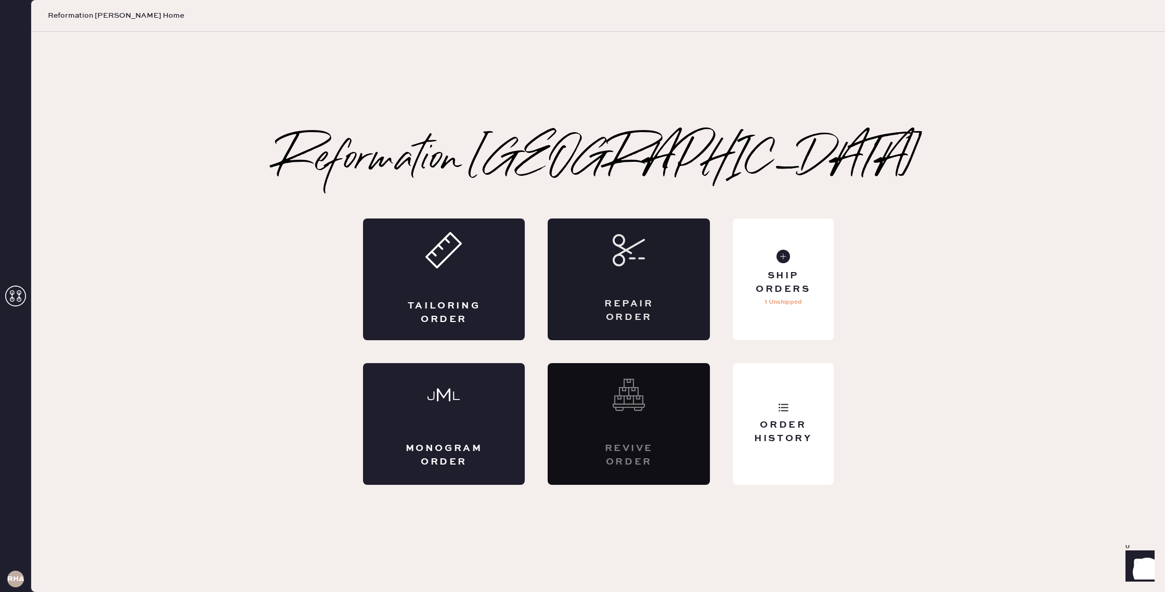
click at [599, 278] on div "Repair Order" at bounding box center [629, 279] width 162 height 122
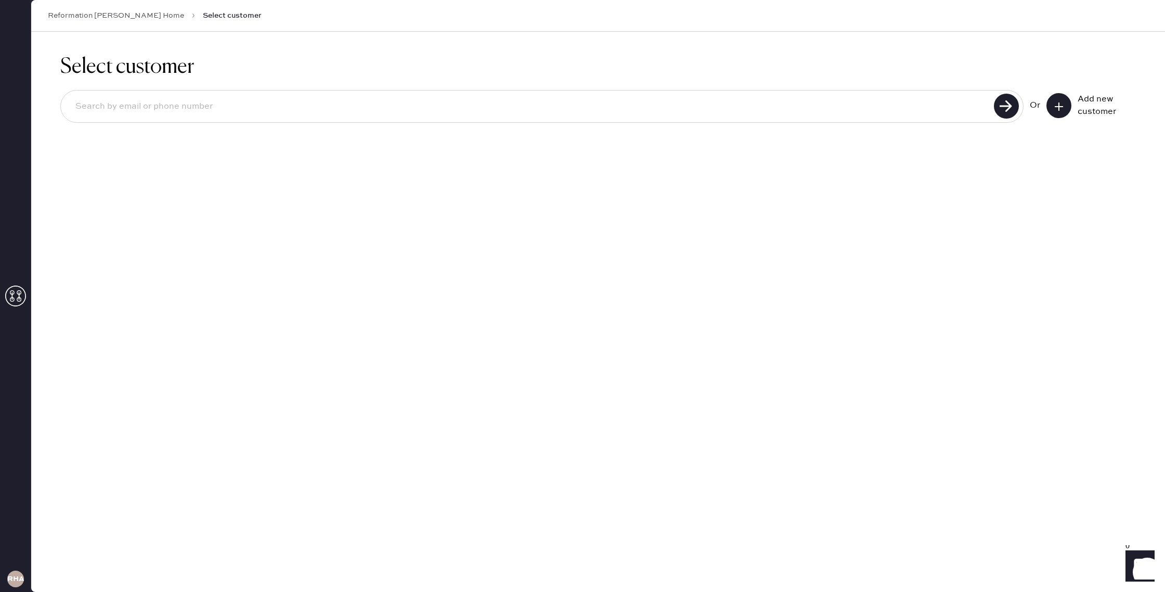
click at [308, 111] on input at bounding box center [529, 107] width 924 height 24
type input "caskew@me.com"
click at [1000, 106] on use at bounding box center [1006, 106] width 25 height 25
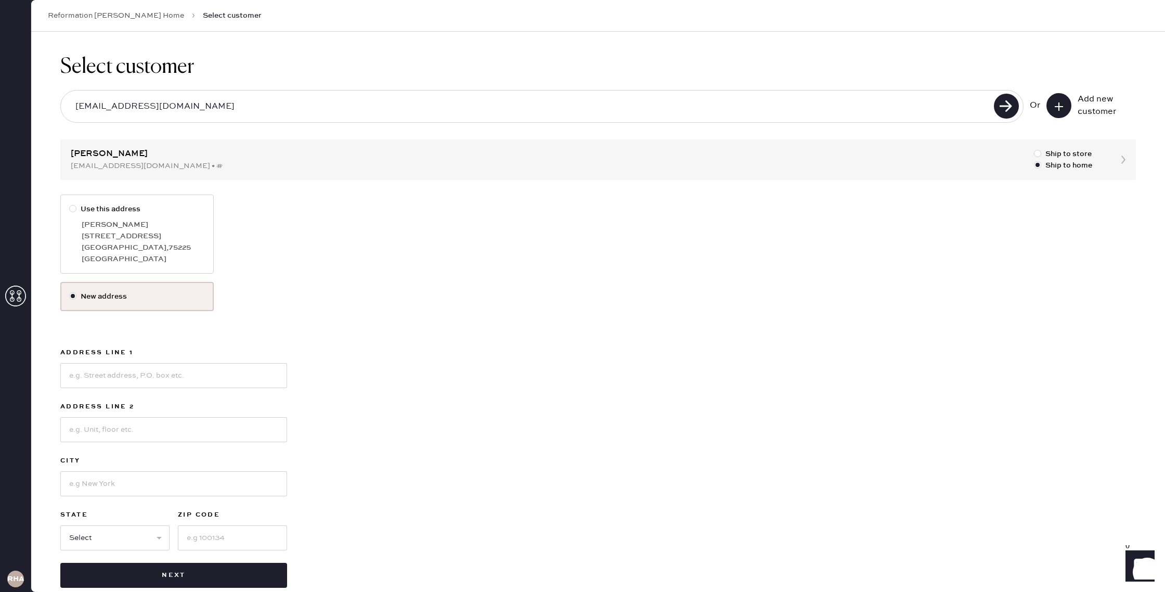
click at [72, 208] on div at bounding box center [72, 208] width 7 height 7
click at [70, 204] on input "Use this address" at bounding box center [69, 203] width 1 height 1
radio input "true"
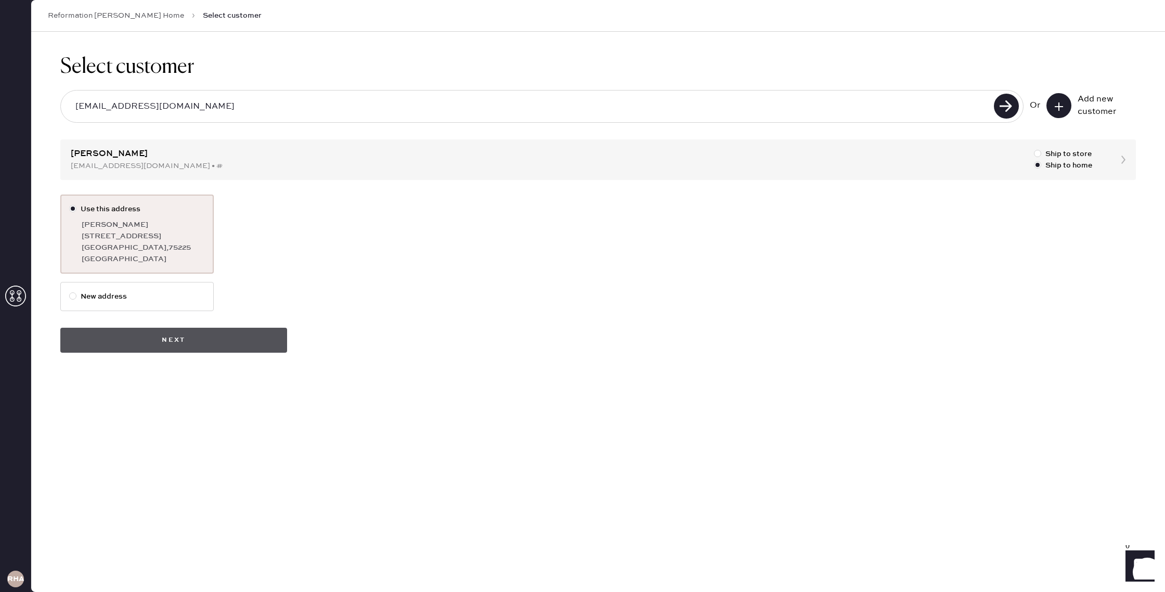
click at [265, 343] on button "Next" at bounding box center [173, 340] width 227 height 25
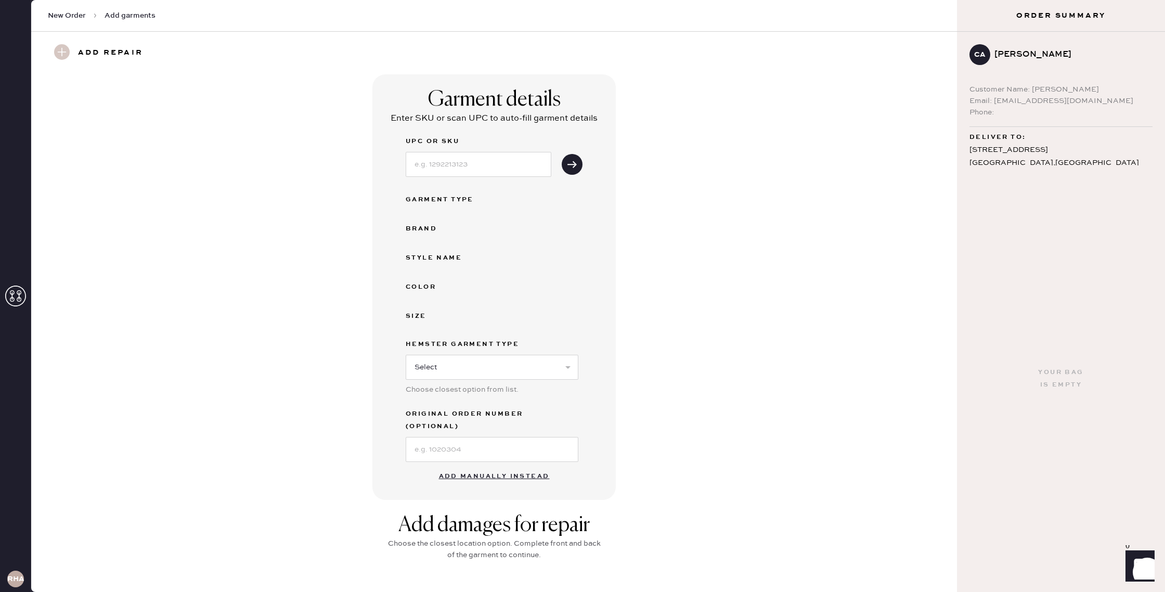
click at [513, 466] on button "Add manually instead" at bounding box center [494, 476] width 123 height 21
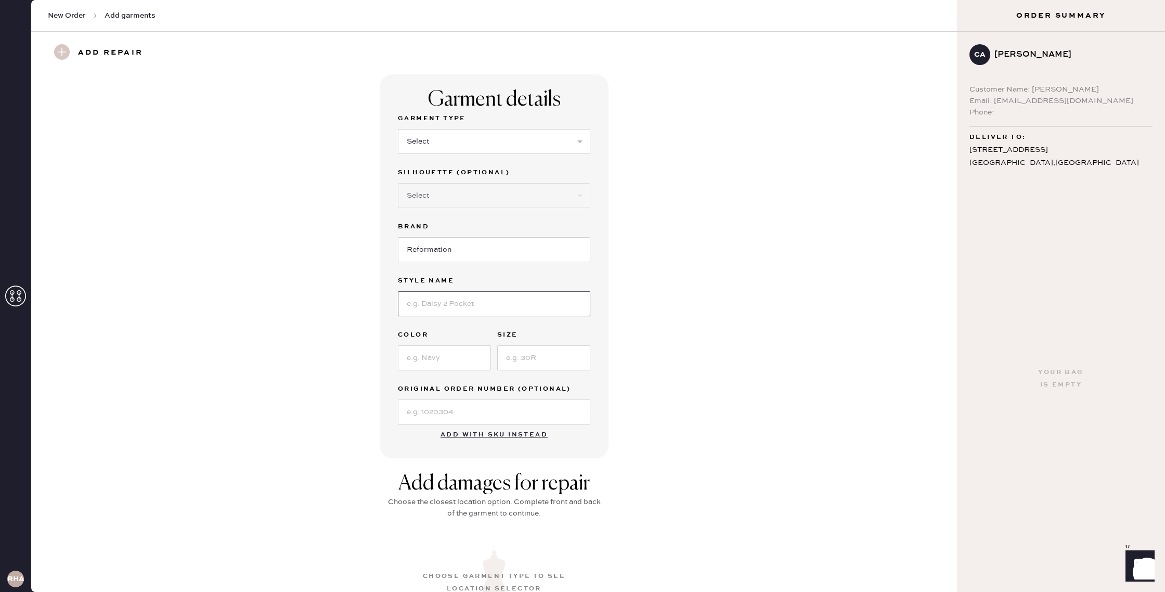
click at [500, 316] on input at bounding box center [494, 303] width 192 height 25
type input "Bowie"
click at [431, 361] on input at bounding box center [444, 357] width 93 height 25
type input "Black"
click at [532, 357] on input at bounding box center [543, 357] width 93 height 25
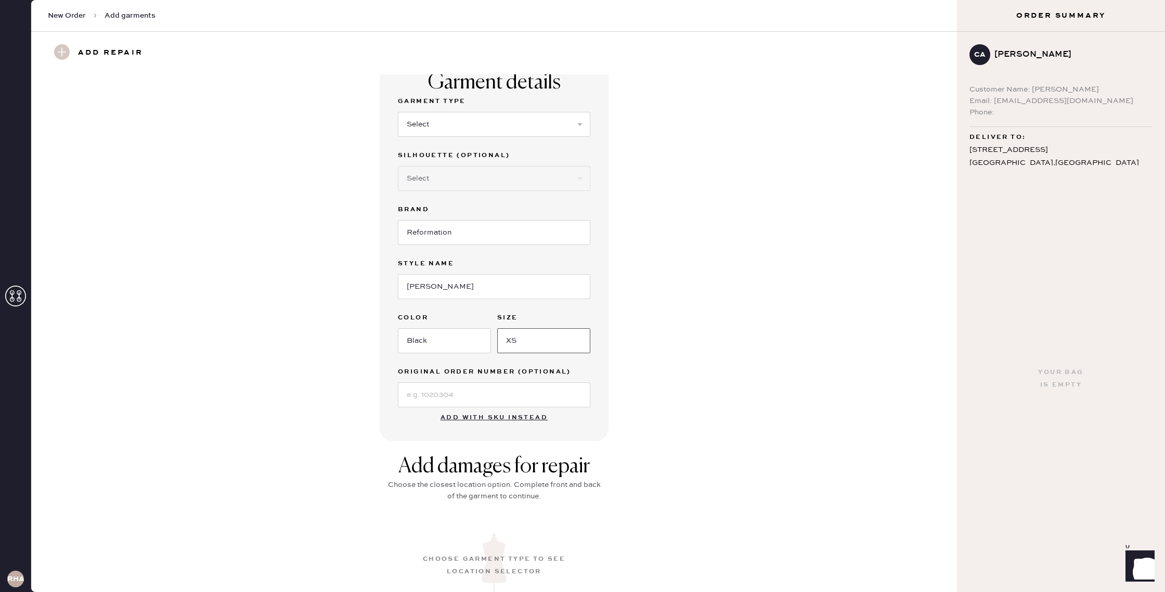
scroll to position [2, 0]
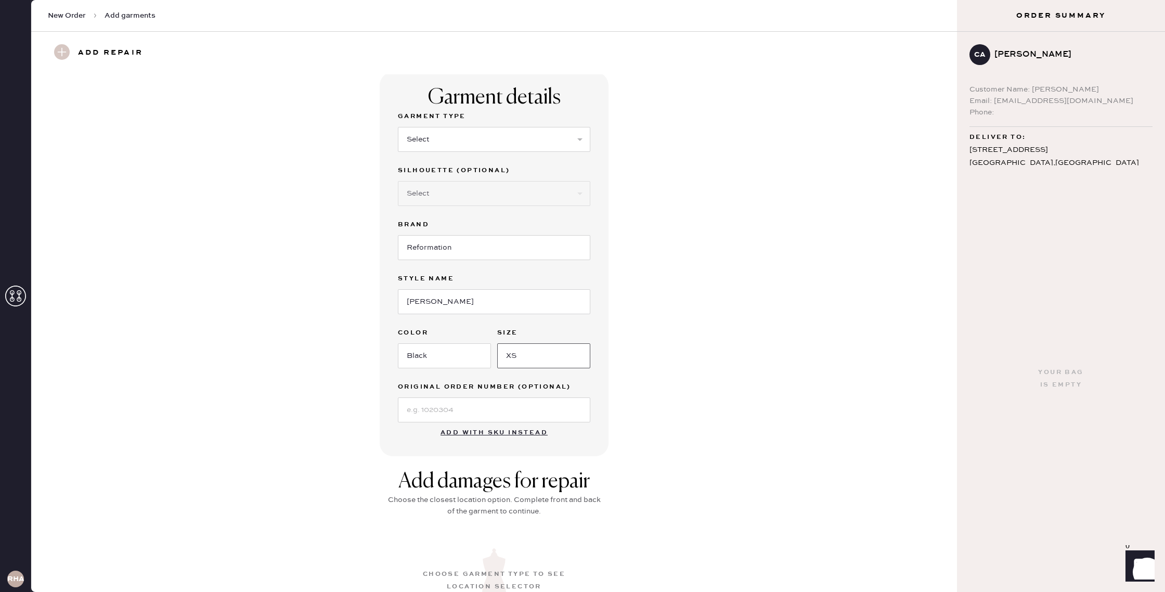
type input "XS"
click at [574, 143] on select "Select Basic Skirt Jeans Leggings Pants Shorts Basic Sleeved Dress Basic Sleeve…" at bounding box center [494, 139] width 192 height 25
select select "15"
click at [398, 127] on select "Select Basic Skirt Jeans Leggings Pants Shorts Basic Sleeved Dress Basic Sleeve…" at bounding box center [494, 139] width 192 height 25
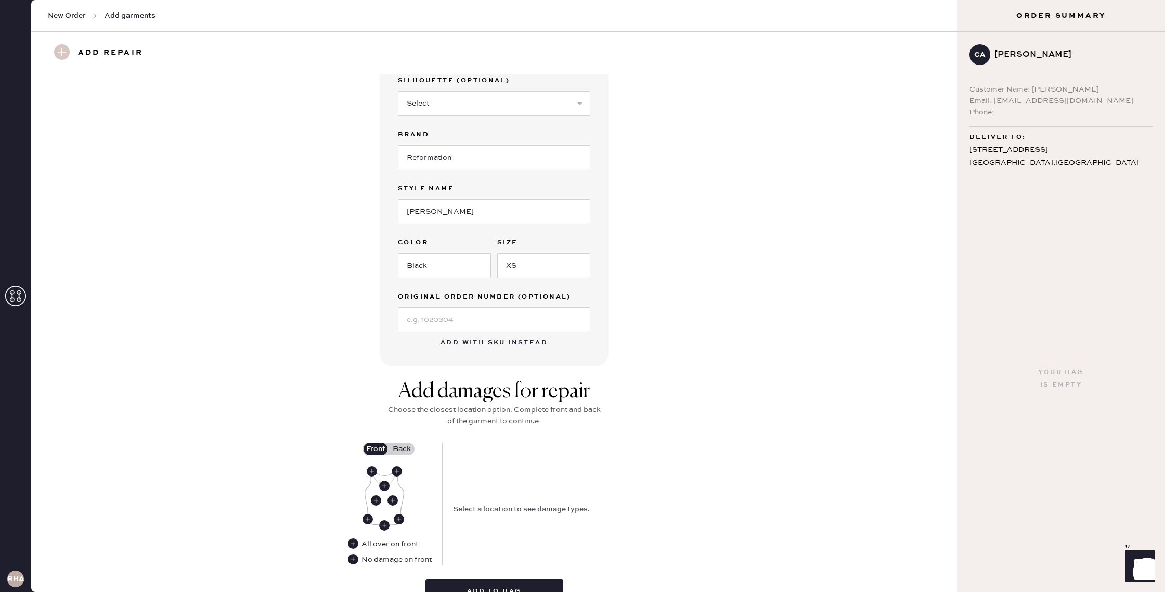
scroll to position [122, 0]
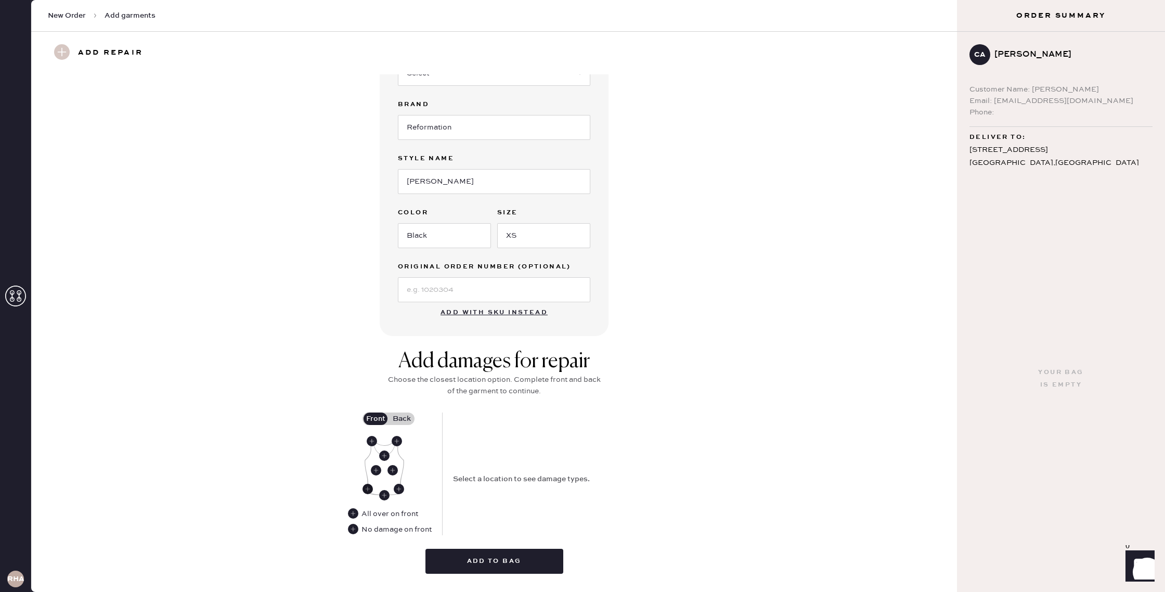
click at [366, 485] on use at bounding box center [368, 489] width 10 height 10
click at [399, 488] on use at bounding box center [399, 489] width 10 height 10
click at [395, 473] on use at bounding box center [392, 470] width 10 height 10
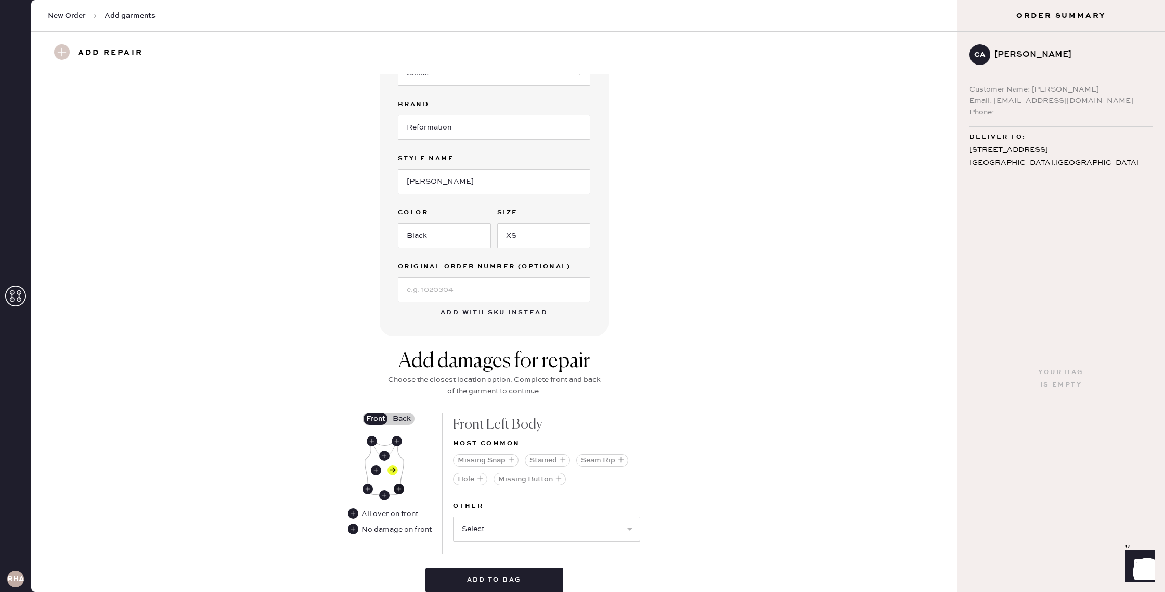
click at [400, 487] on use at bounding box center [399, 489] width 10 height 10
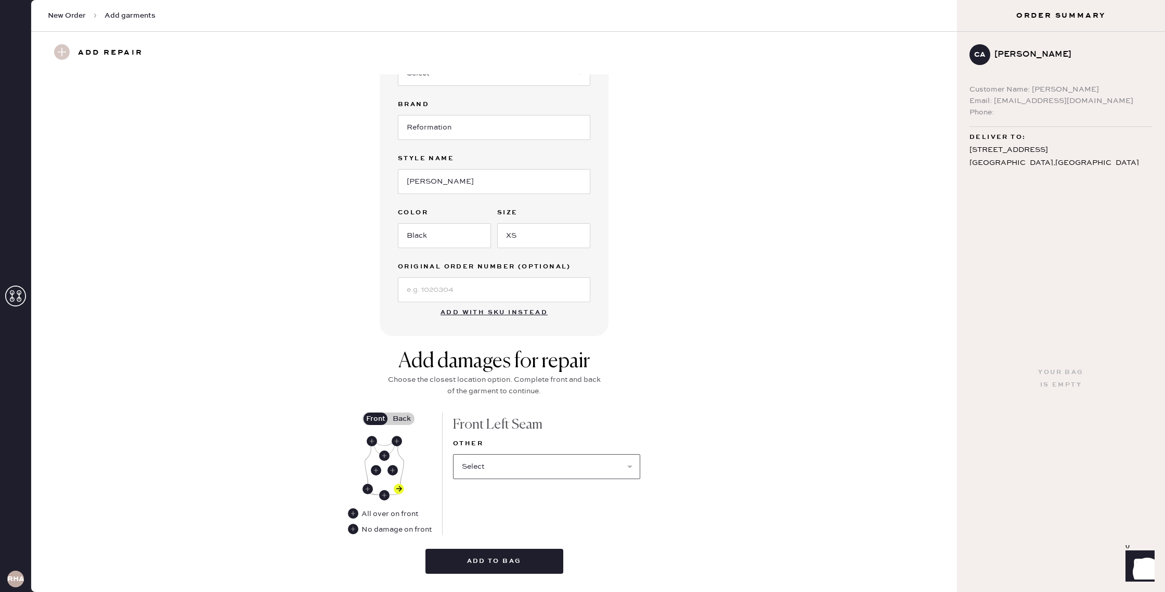
click at [558, 473] on select "Select Broken / Ripped Hem Broken Beads Broken Belt Loop Broken Button Broken C…" at bounding box center [546, 466] width 187 height 25
select select "1913"
click at [453, 454] on select "Select Broken / Ripped Hem Broken Beads Broken Belt Loop Broken Button Broken C…" at bounding box center [546, 466] width 187 height 25
select select
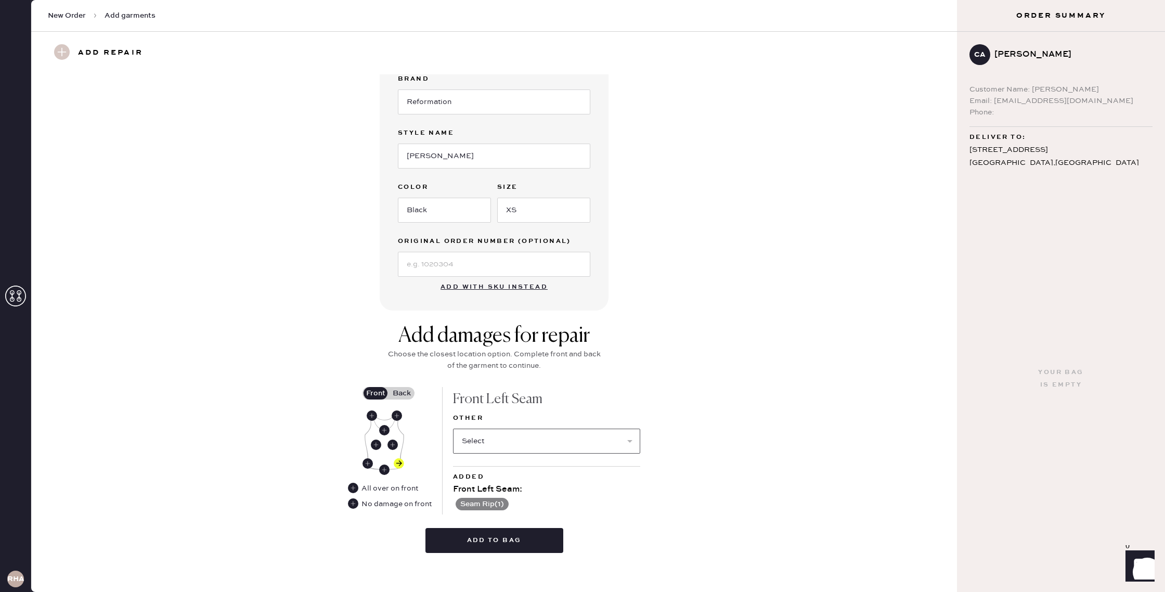
scroll to position [148, 0]
click at [533, 543] on button "Add to bag" at bounding box center [494, 539] width 138 height 25
click at [405, 393] on label "Back" at bounding box center [402, 392] width 26 height 12
click at [402, 393] on input "Back" at bounding box center [402, 393] width 0 height 0
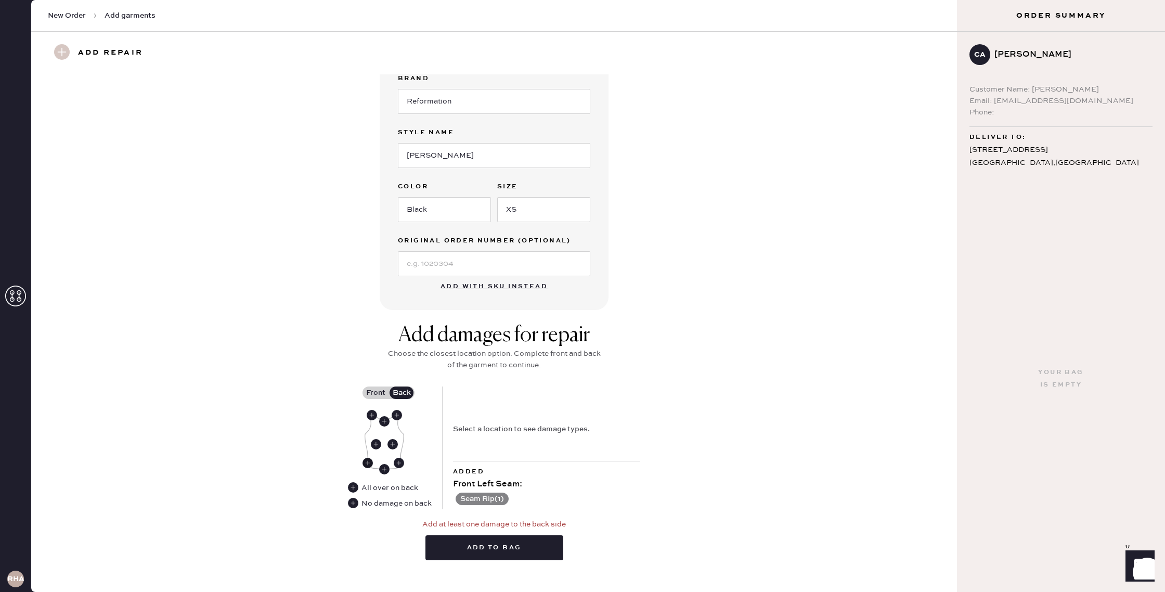
click at [365, 461] on use at bounding box center [368, 463] width 10 height 10
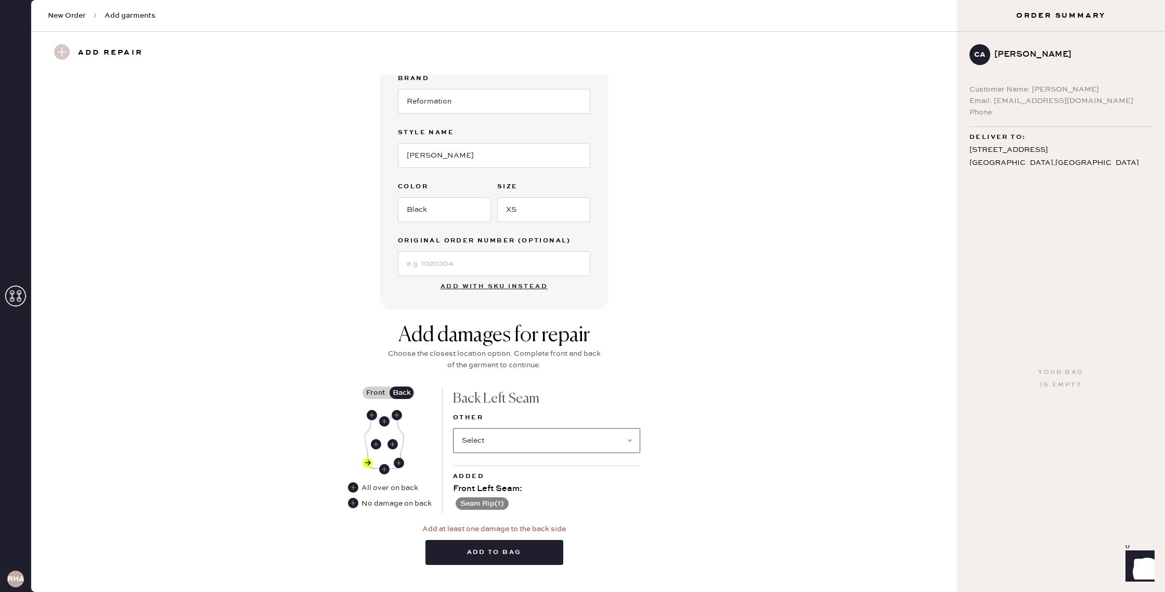
click at [631, 440] on select "Select Broken / Ripped Hem Broken Beads Broken Belt Loop Broken Button Broken C…" at bounding box center [546, 440] width 187 height 25
select select "1913"
click at [453, 428] on select "Select Broken / Ripped Hem Broken Beads Broken Belt Loop Broken Button Broken C…" at bounding box center [546, 440] width 187 height 25
select select
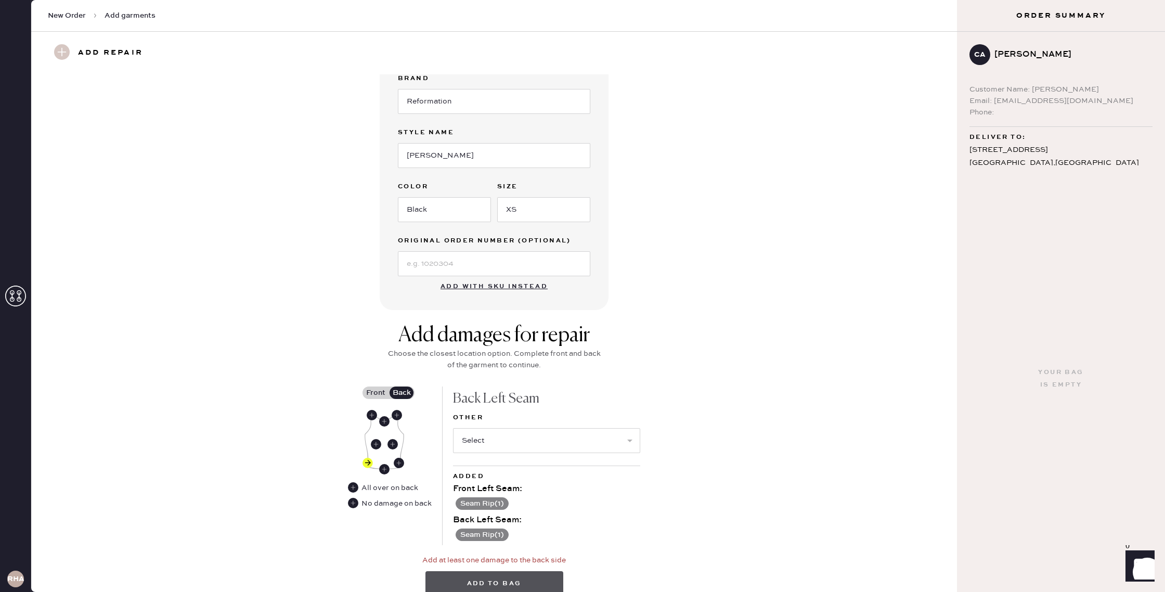
click at [540, 581] on button "Add to bag" at bounding box center [494, 583] width 138 height 25
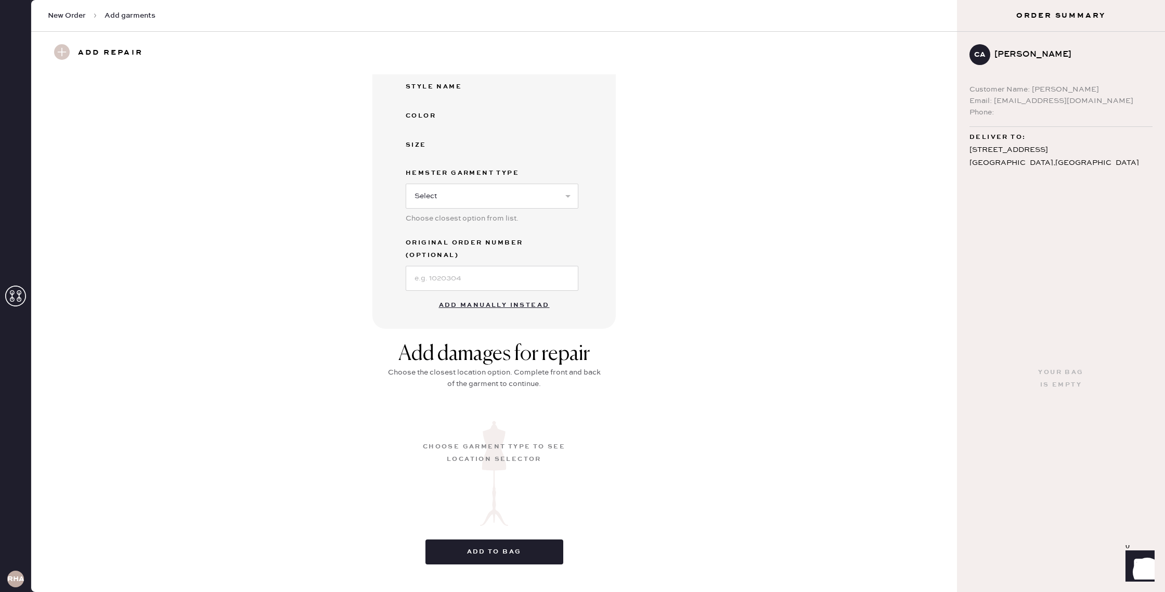
scroll to position [0, 0]
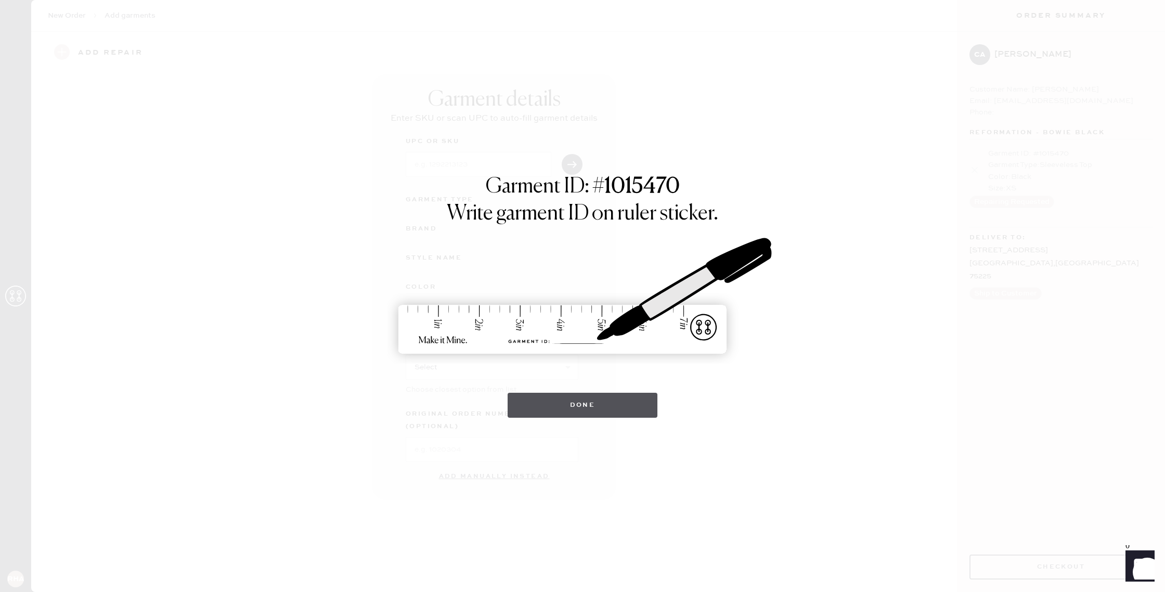
click at [587, 410] on button "Done" at bounding box center [583, 405] width 150 height 25
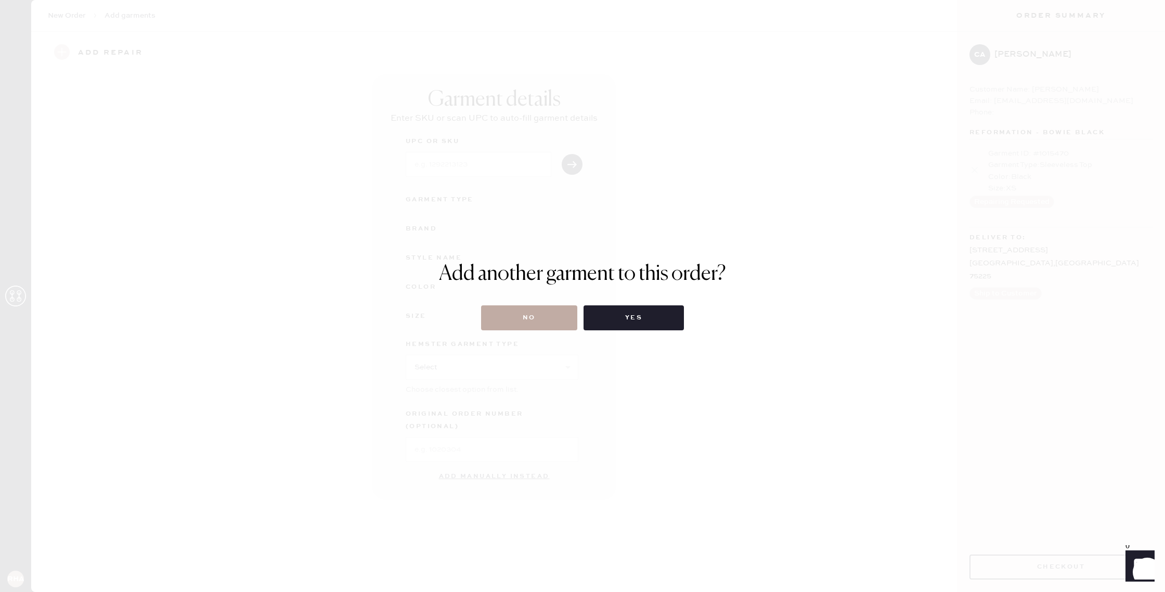
click at [555, 323] on button "No" at bounding box center [529, 317] width 96 height 25
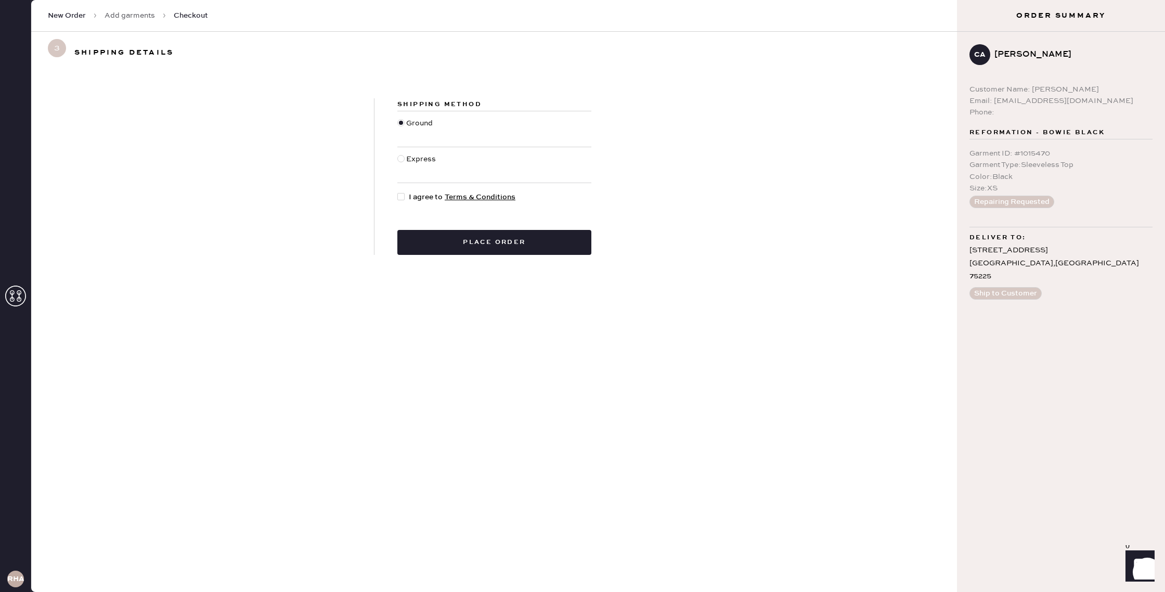
click at [408, 195] on div at bounding box center [402, 196] width 11 height 11
click at [398, 192] on input "I agree to Terms & Conditions" at bounding box center [397, 191] width 1 height 1
checkbox input "true"
click at [455, 232] on button "Place order" at bounding box center [494, 242] width 194 height 25
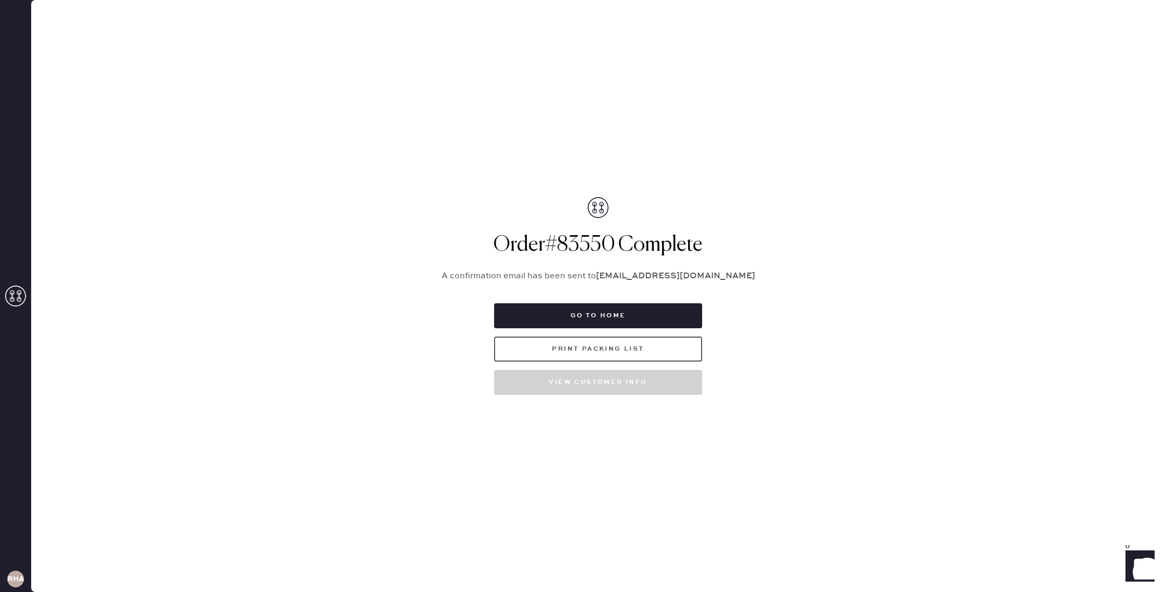
click at [658, 351] on button "Print Packing List" at bounding box center [598, 349] width 208 height 25
click at [590, 318] on button "Go to home" at bounding box center [598, 315] width 208 height 25
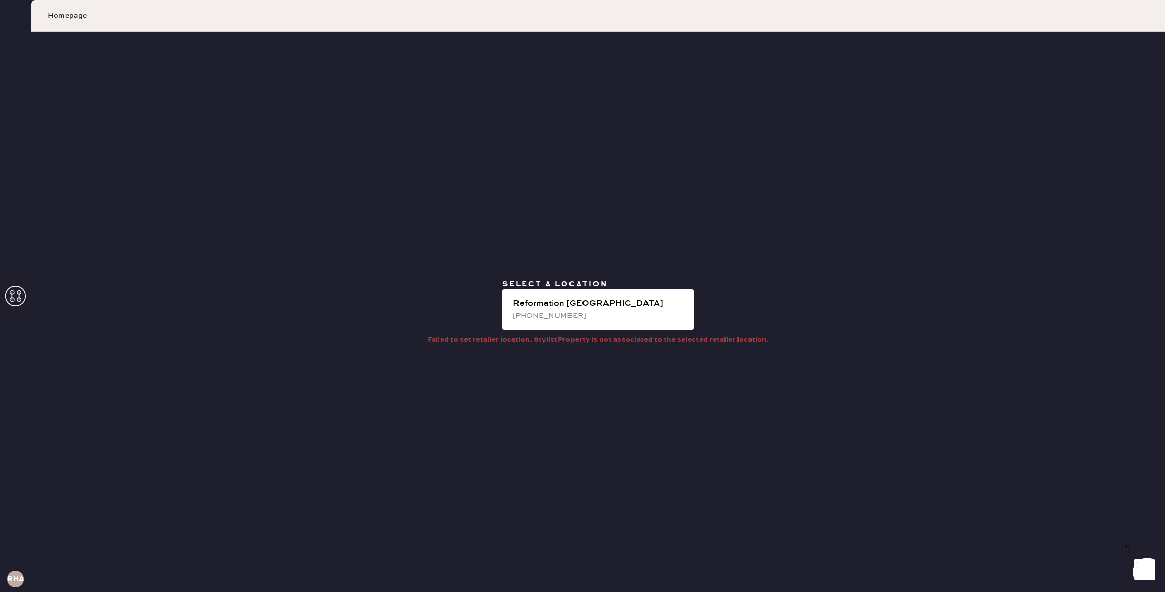
click at [590, 318] on div "(469) 409-5369" at bounding box center [599, 315] width 173 height 11
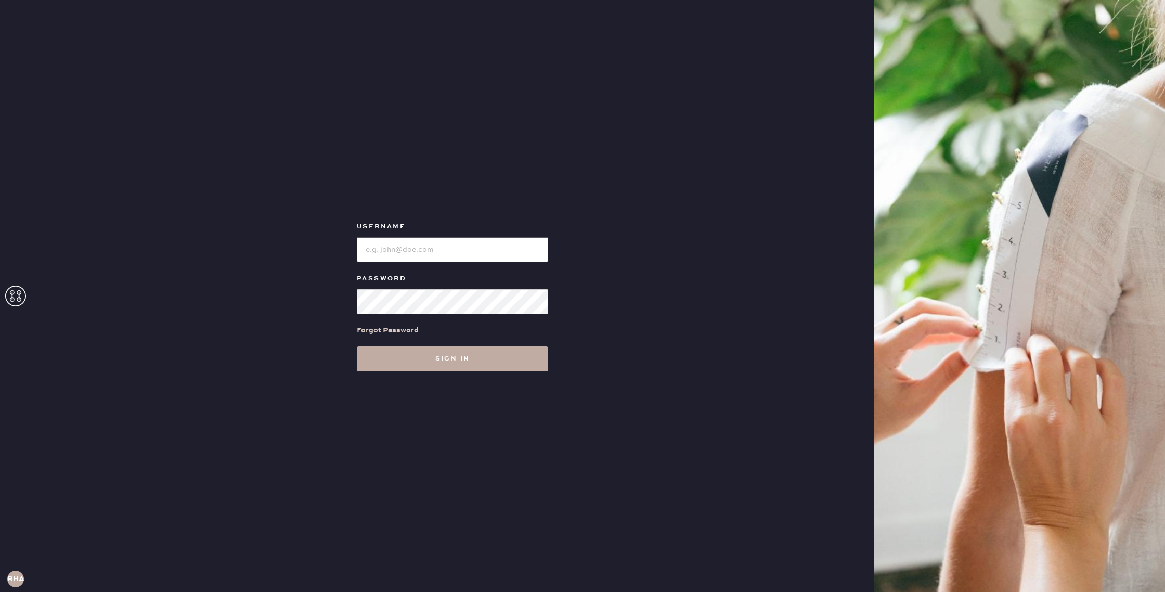
type input "reformationhenderson"
click at [472, 366] on button "Sign in" at bounding box center [452, 358] width 191 height 25
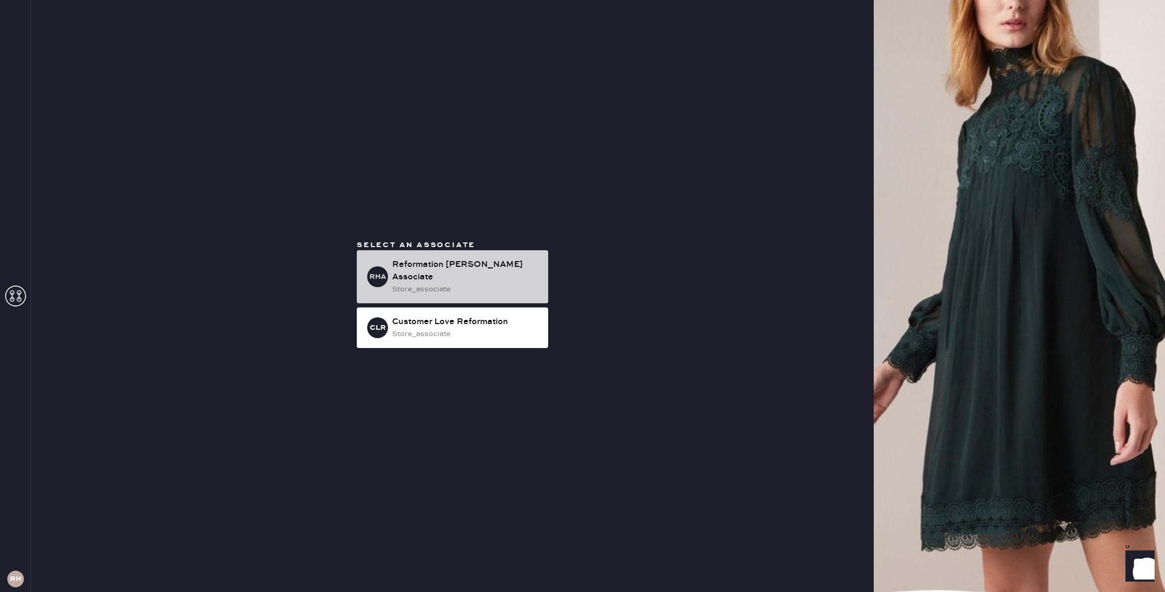
click at [440, 266] on div "Reformation [PERSON_NAME] Associate" at bounding box center [466, 271] width 148 height 25
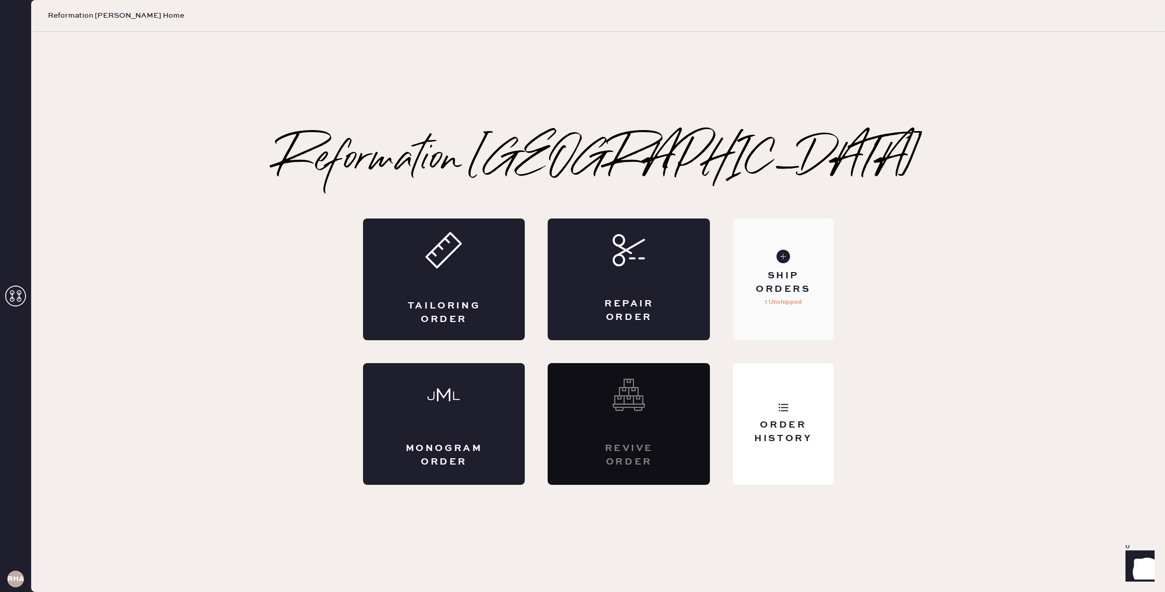
click at [773, 299] on p "1 Unshipped" at bounding box center [783, 302] width 37 height 12
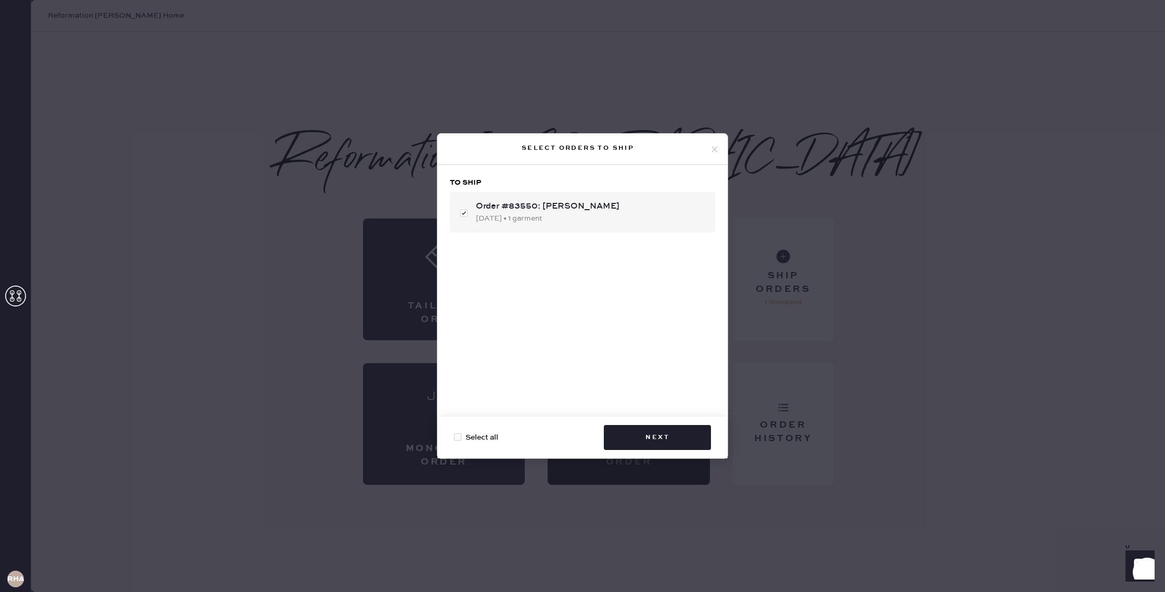
checkbox input "true"
click at [670, 440] on button "Next" at bounding box center [657, 437] width 107 height 25
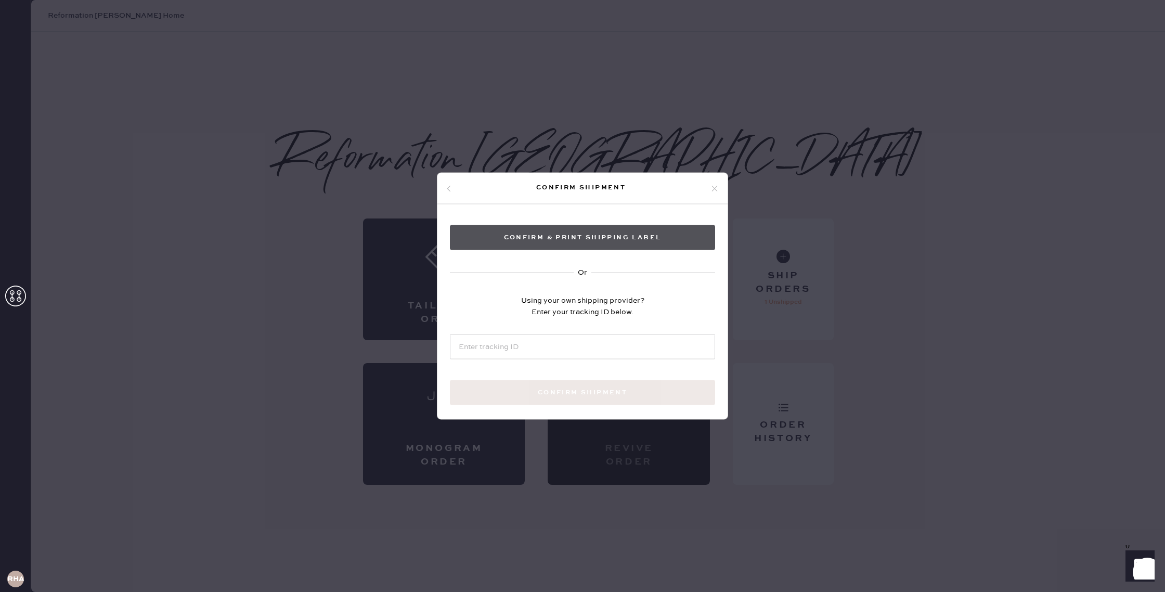
click at [592, 239] on button "Confirm & Print shipping label" at bounding box center [582, 237] width 265 height 25
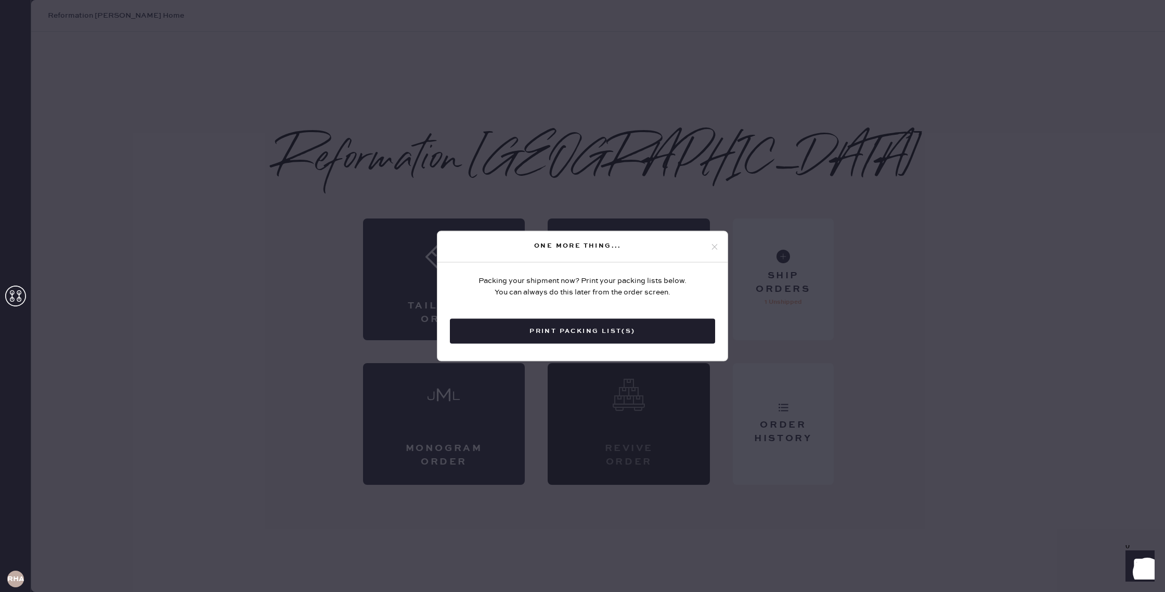
drag, startPoint x: 715, startPoint y: 247, endPoint x: 730, endPoint y: 227, distance: 25.2
click at [715, 247] on icon at bounding box center [714, 246] width 9 height 9
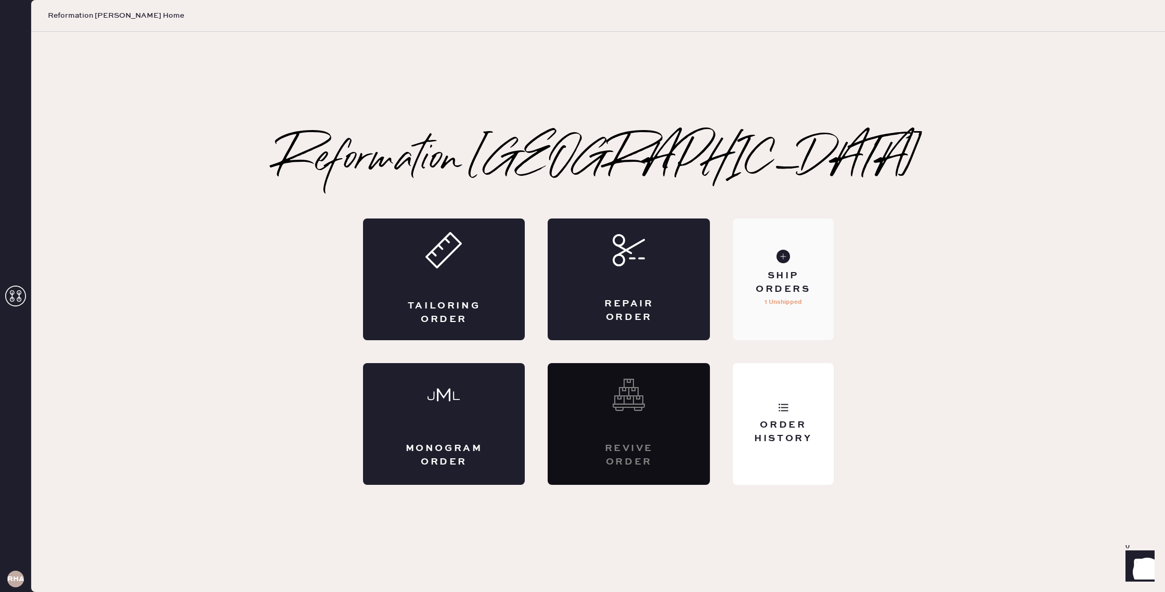
click at [793, 280] on div "Ship Orders" at bounding box center [783, 282] width 84 height 26
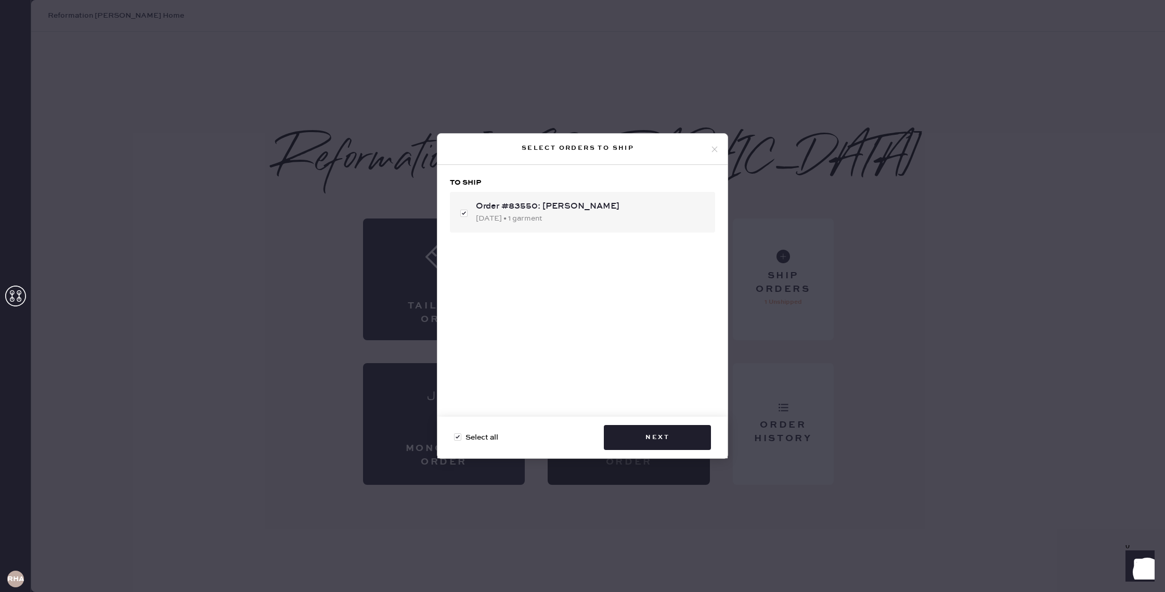
click at [1024, 314] on div "Select orders to ship To ship Order #83550: [PERSON_NAME] [DATE] • 1 garment Se…" at bounding box center [582, 296] width 1165 height 592
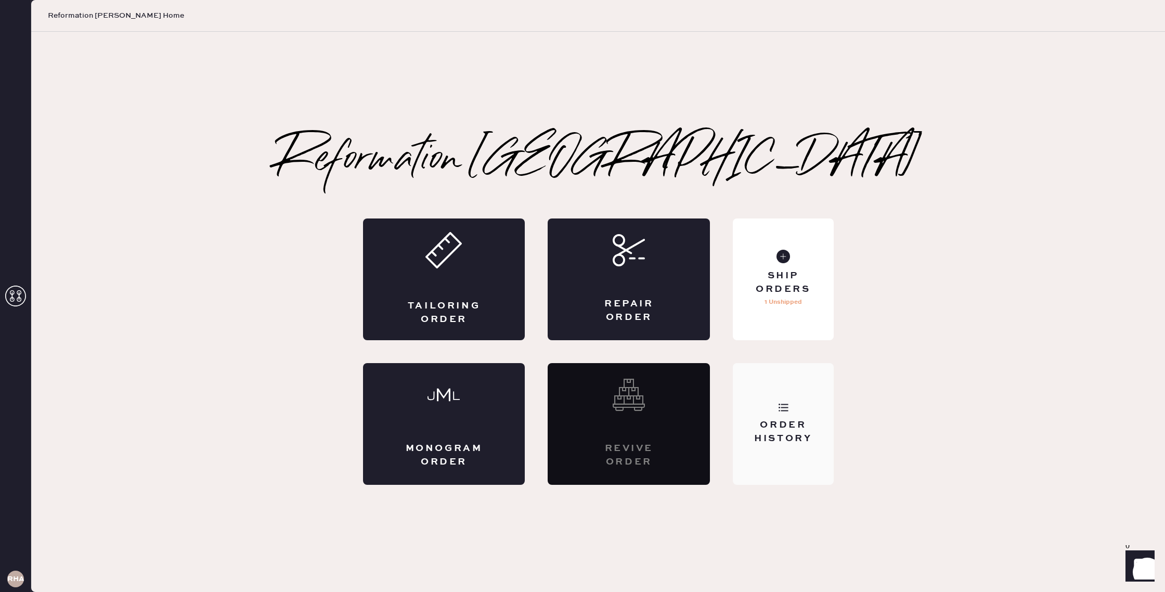
click at [790, 425] on div "Order History" at bounding box center [783, 432] width 84 height 26
click at [785, 269] on div "Ship Orders 1 Unshipped" at bounding box center [783, 279] width 100 height 122
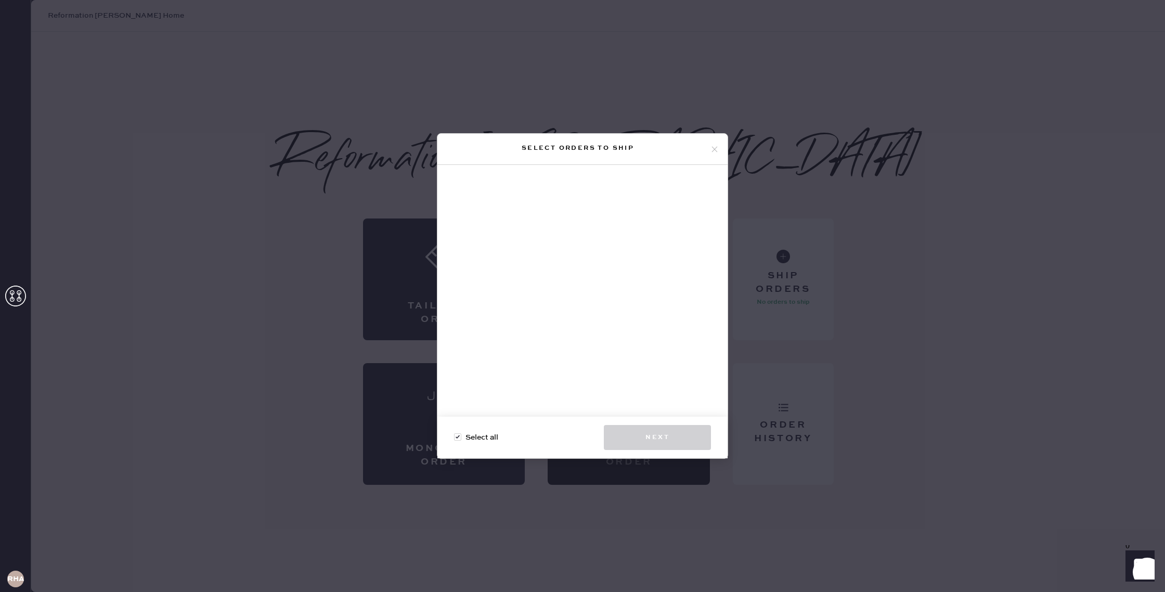
click at [713, 151] on icon at bounding box center [714, 149] width 9 height 9
